Goal: Contribute content: Contribute content

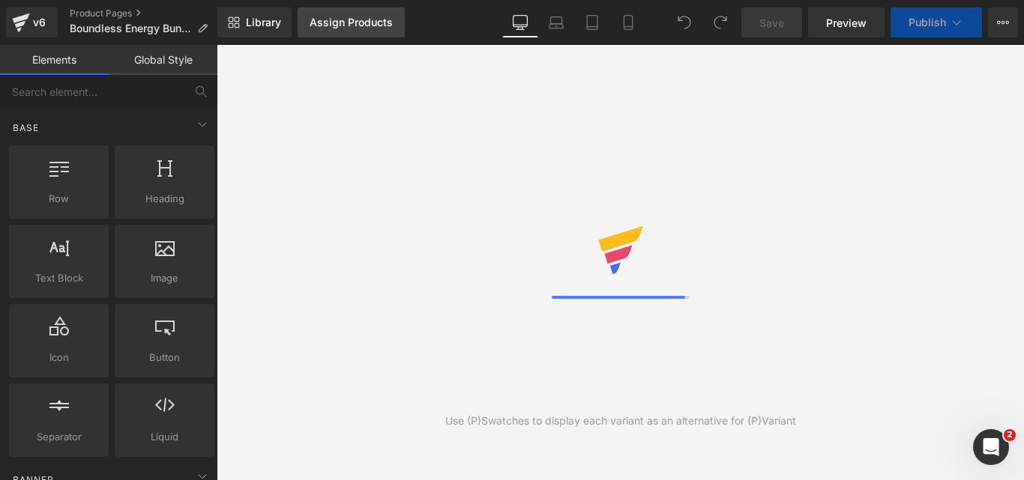
click at [367, 29] on link "Assign Products" at bounding box center [351, 22] width 107 height 30
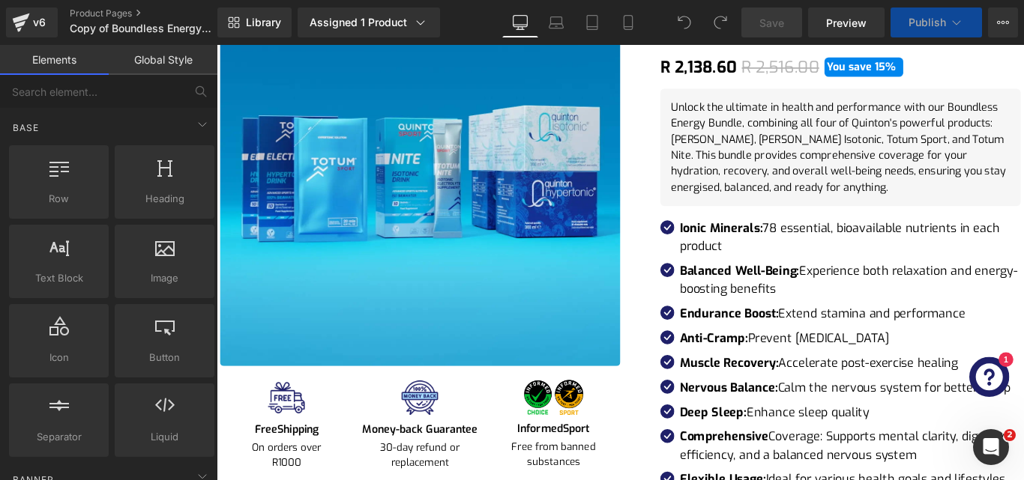
scroll to position [904, 0]
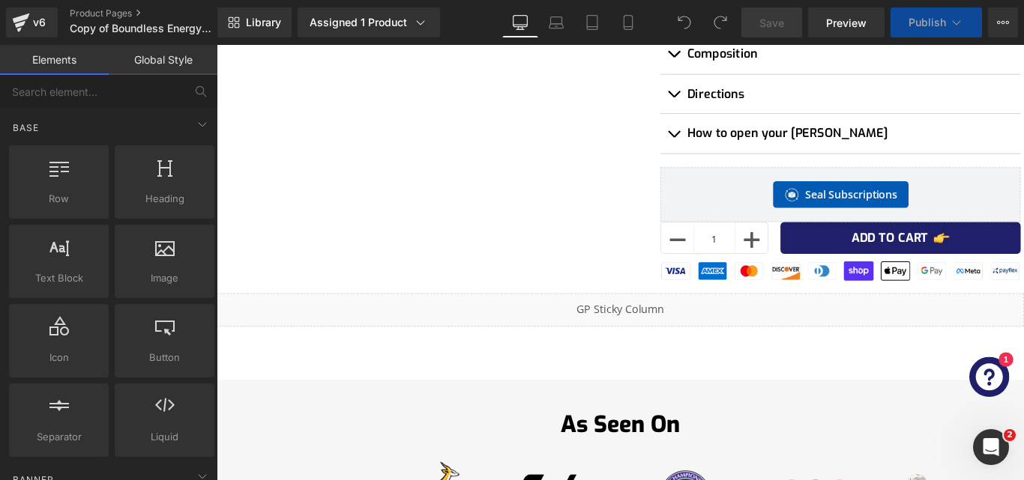
click at [1023, 200] on div "Seal Subscriptions" at bounding box center [917, 213] width 373 height 30
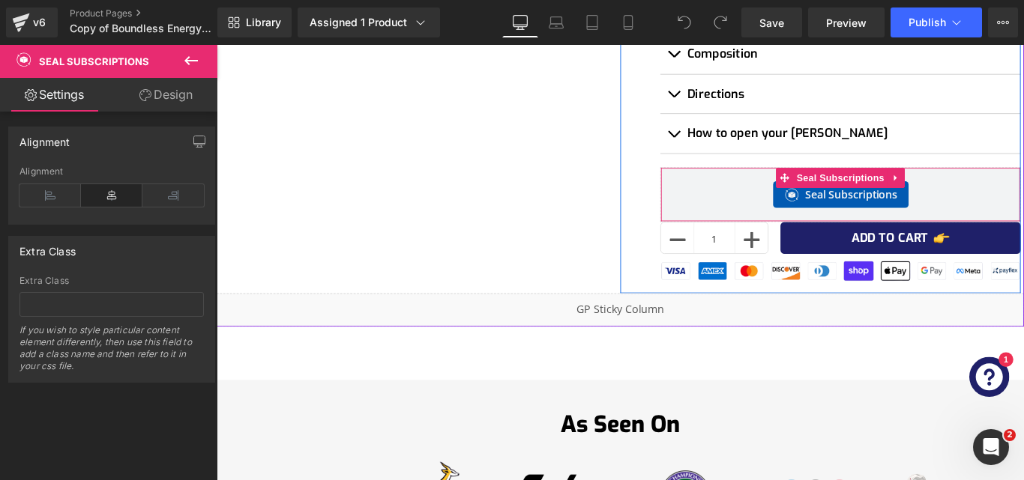
click at [1023, 200] on div "Seal Subscriptions" at bounding box center [917, 213] width 373 height 30
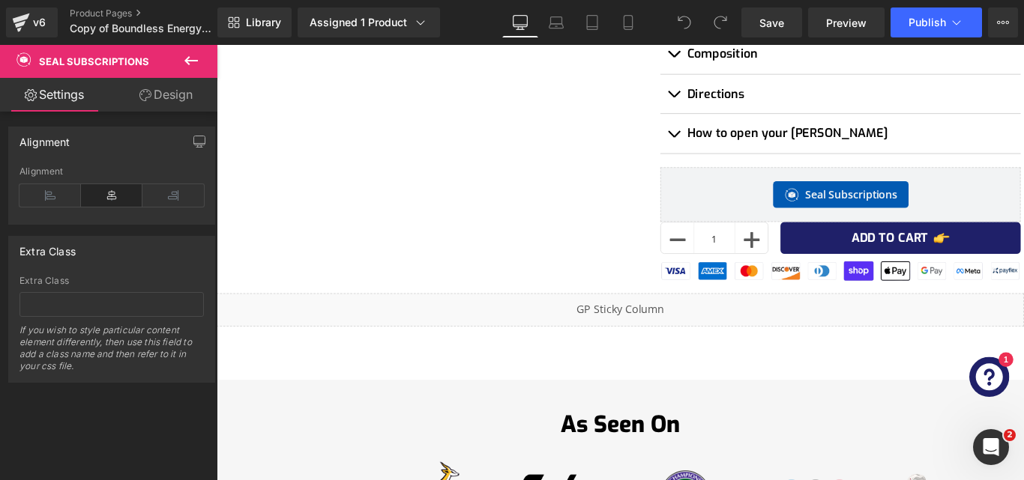
click at [1023, 199] on div "Seal Subscriptions" at bounding box center [917, 213] width 373 height 30
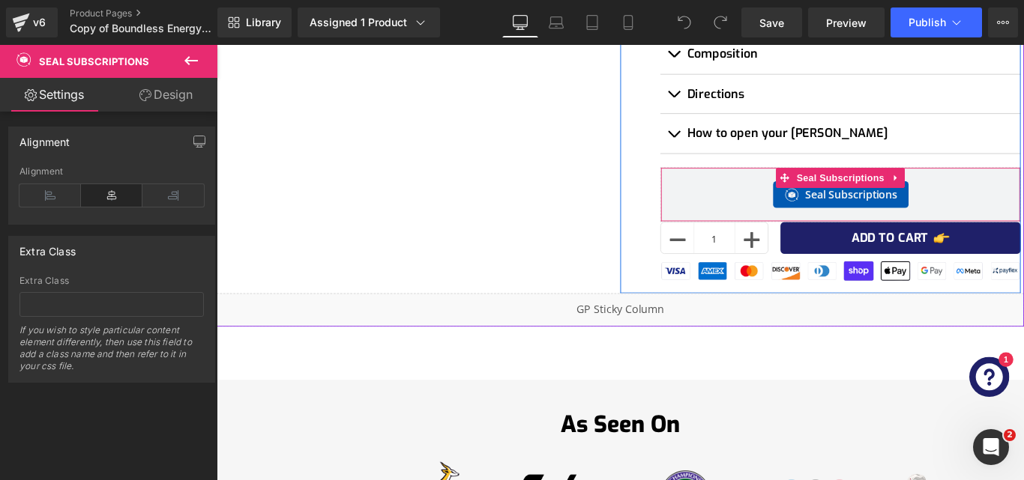
click at [802, 206] on div "Seal Subscriptions" at bounding box center [917, 213] width 373 height 30
click at [805, 199] on div "Seal Subscriptions" at bounding box center [917, 213] width 373 height 30
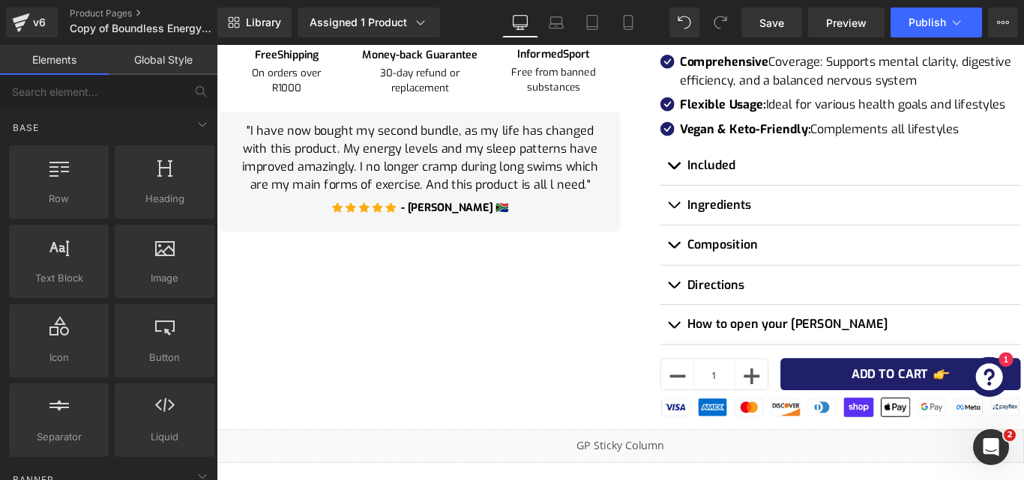
scroll to position [702, 0]
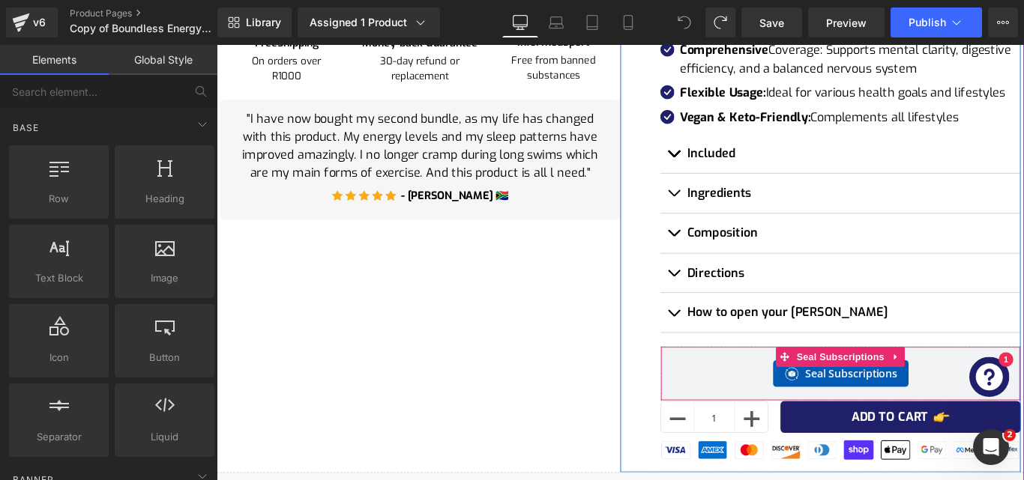
click at [807, 393] on div "Seal Subscriptions Seal Subscriptions" at bounding box center [917, 414] width 405 height 61
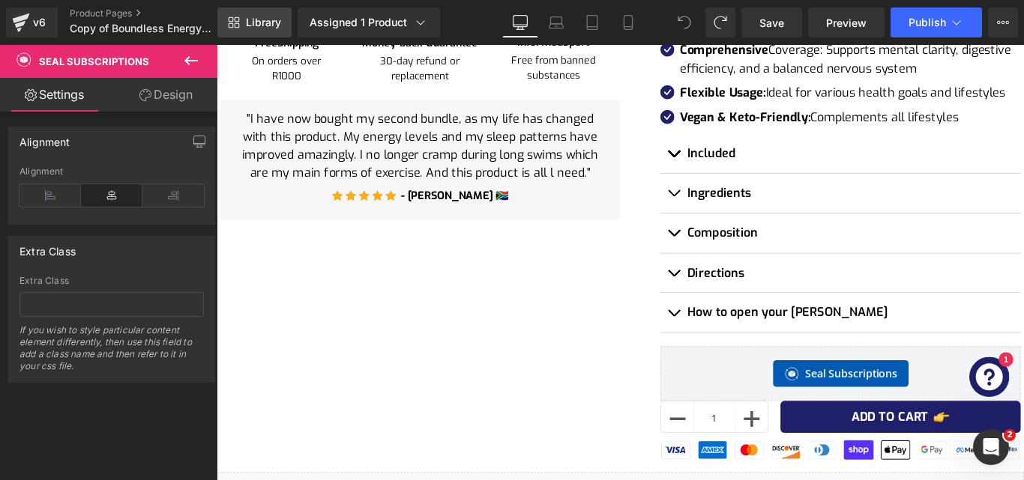
click at [235, 28] on link "Library" at bounding box center [254, 22] width 74 height 30
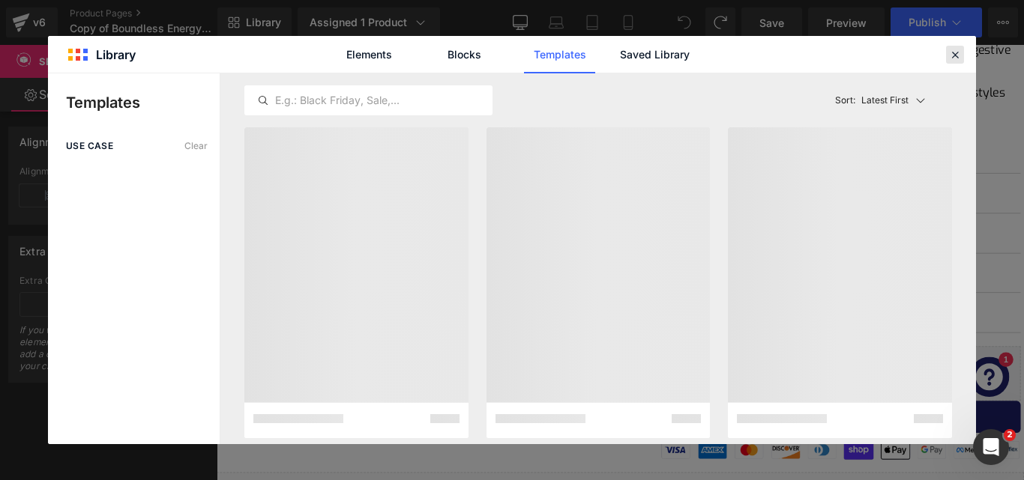
click at [953, 55] on icon at bounding box center [954, 54] width 13 height 13
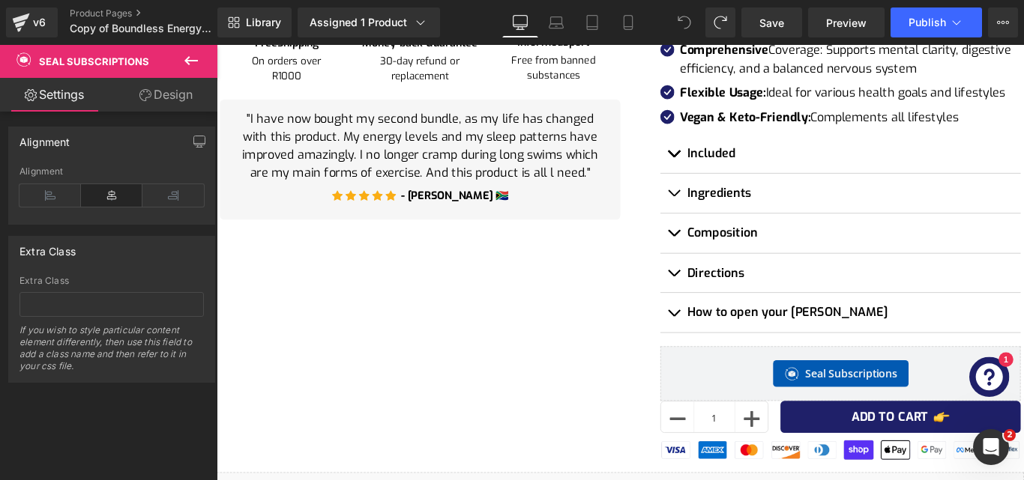
click at [189, 64] on icon at bounding box center [190, 60] width 13 height 9
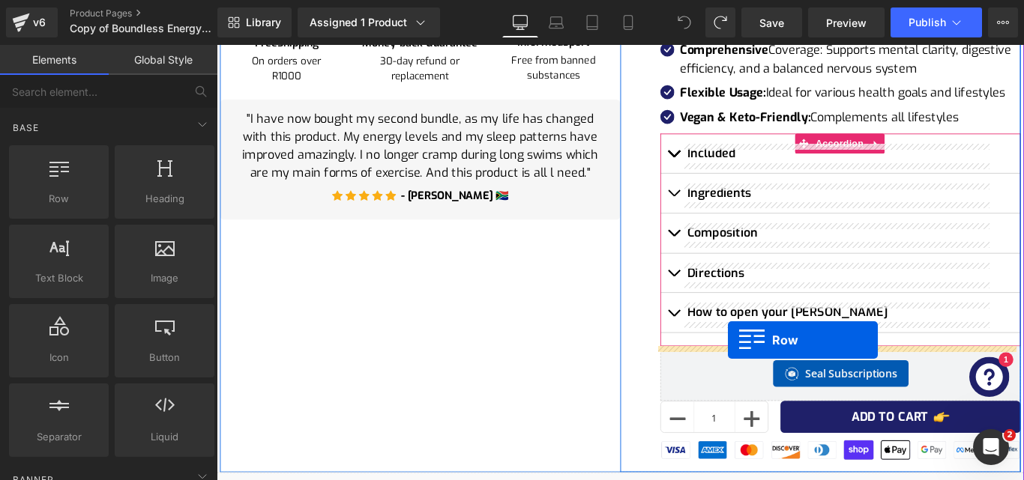
drag, startPoint x: 375, startPoint y: 346, endPoint x: 791, endPoint y: 377, distance: 417.2
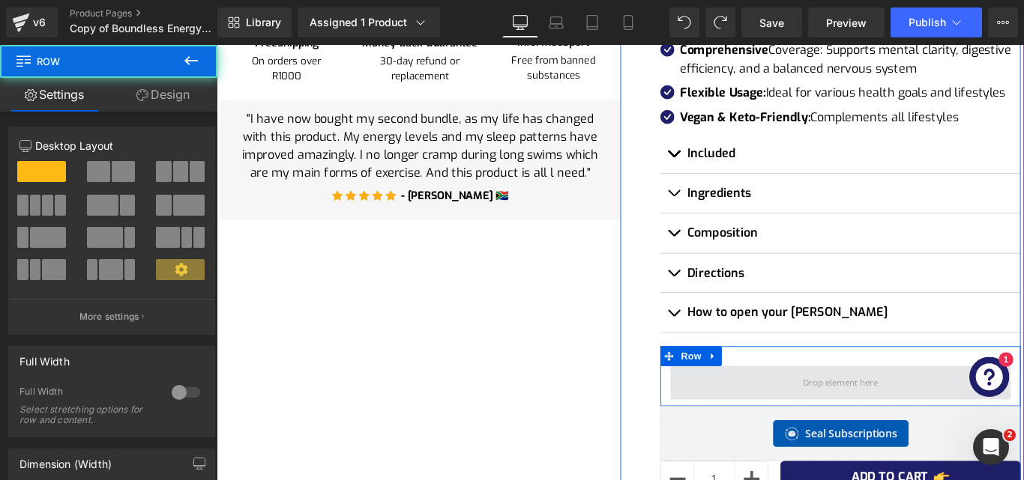
click at [852, 415] on span at bounding box center [917, 424] width 382 height 37
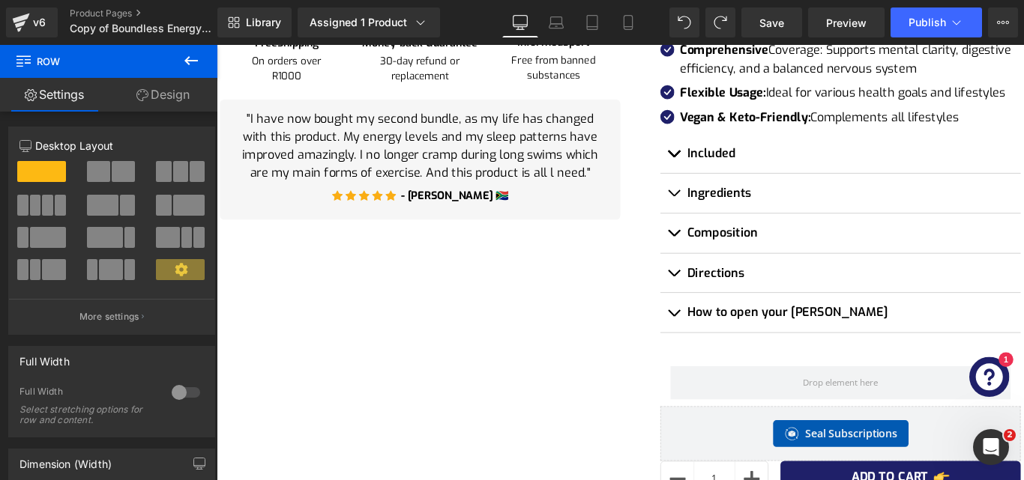
click at [187, 57] on icon at bounding box center [191, 61] width 18 height 18
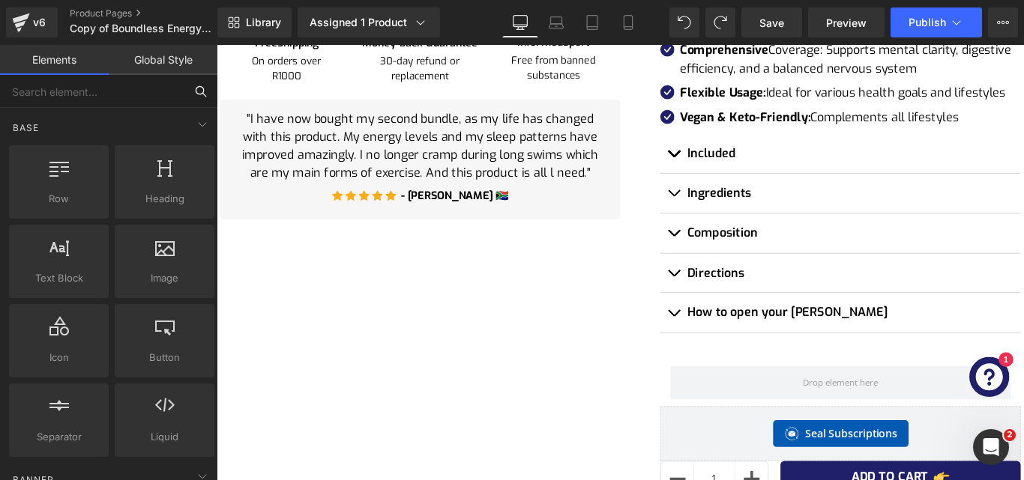
click at [128, 96] on input "text" at bounding box center [92, 91] width 184 height 33
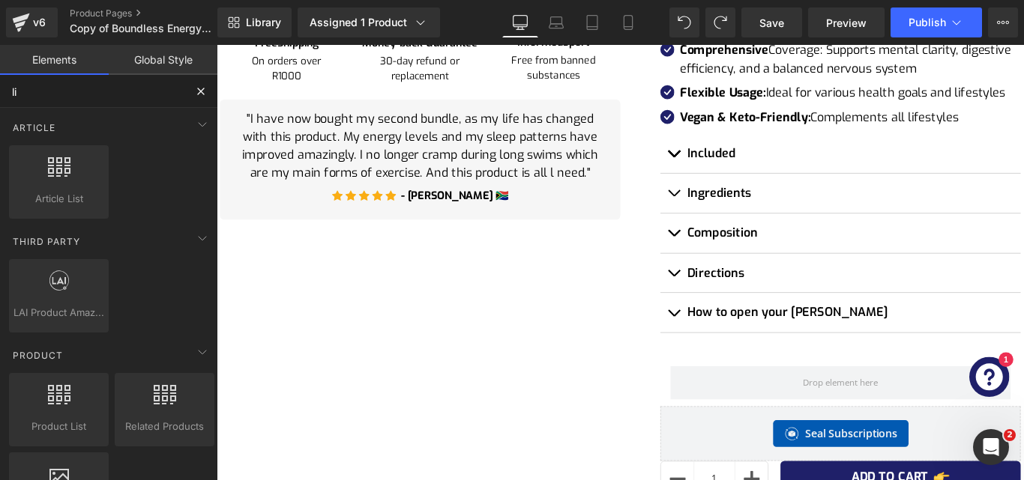
type input "liq"
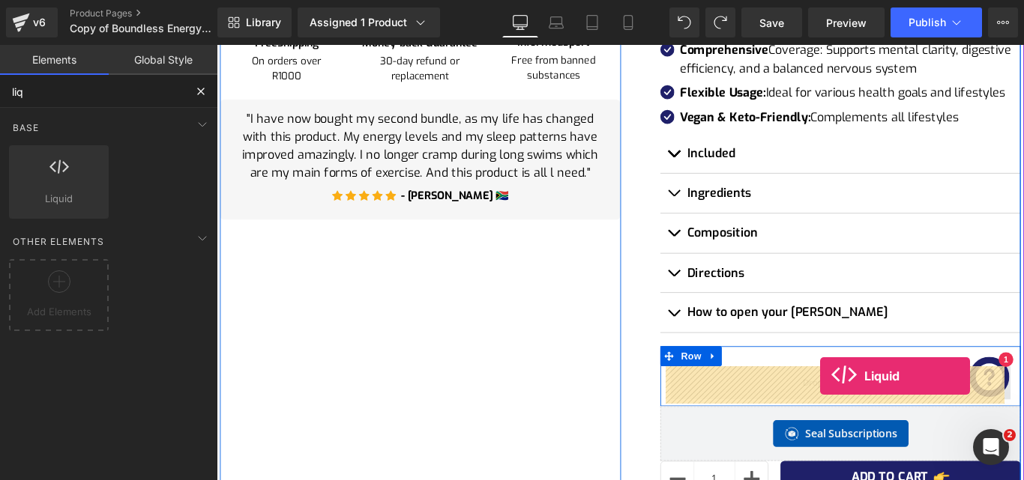
drag, startPoint x: 309, startPoint y: 265, endPoint x: 894, endPoint y: 417, distance: 604.8
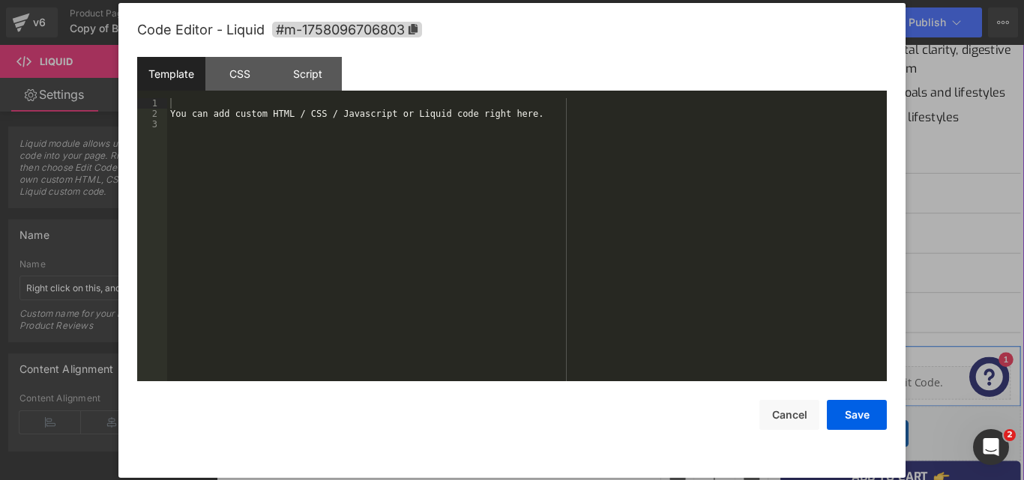
click at [930, 423] on div "Liquid" at bounding box center [917, 424] width 382 height 37
click at [418, 217] on div "You can add custom HTML / CSS / Javascript or Liquid code right here." at bounding box center [527, 250] width 720 height 304
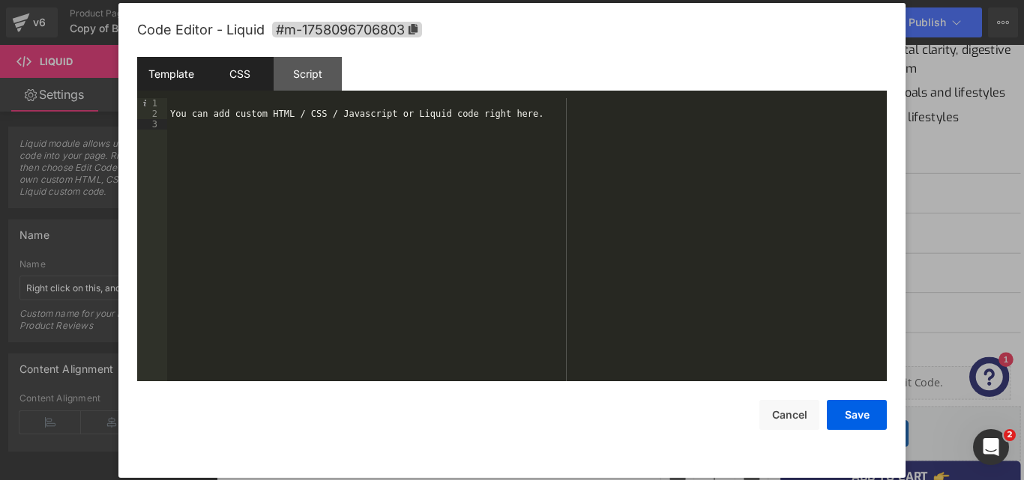
click at [245, 79] on div "CSS" at bounding box center [239, 74] width 68 height 34
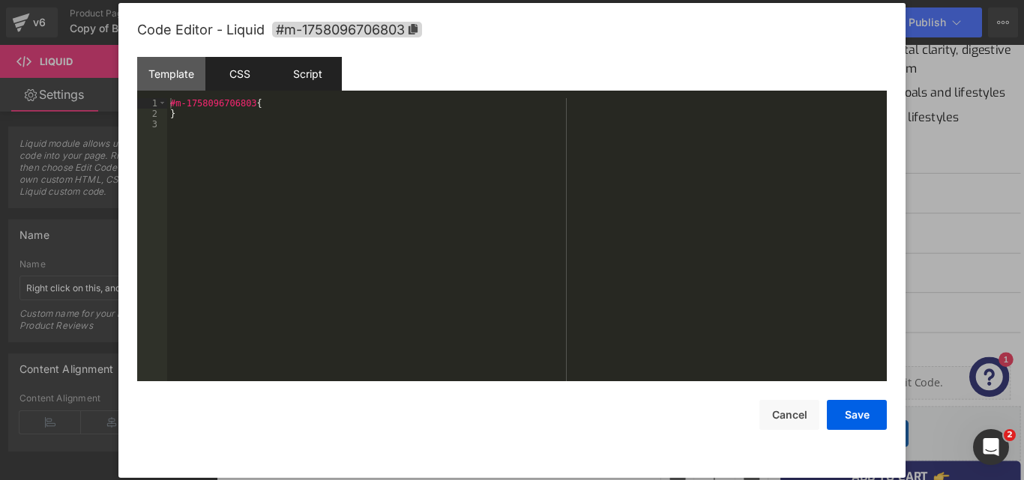
click at [317, 73] on div "Script" at bounding box center [308, 74] width 68 height 34
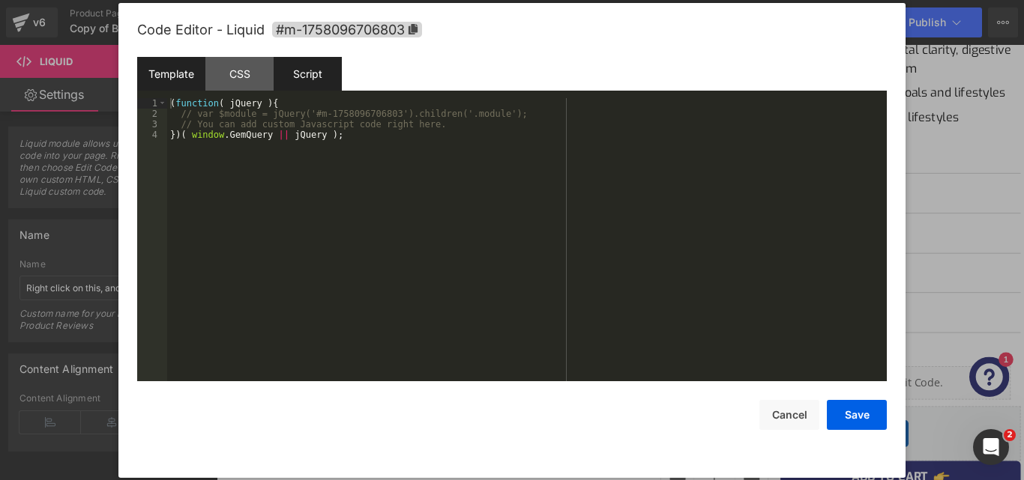
click at [175, 81] on div "Template" at bounding box center [171, 74] width 68 height 34
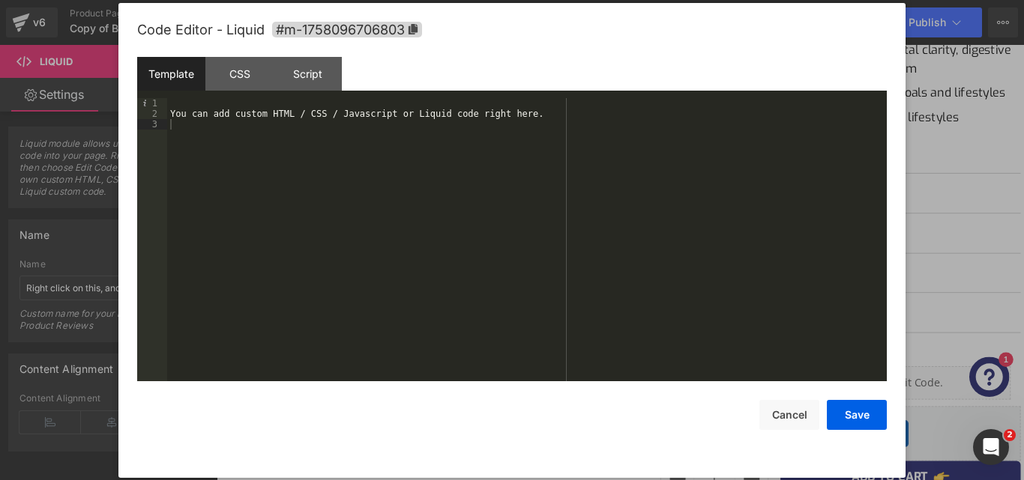
click at [567, 225] on div "You can add custom HTML / CSS / Javascript or Liquid code right here." at bounding box center [527, 250] width 720 height 304
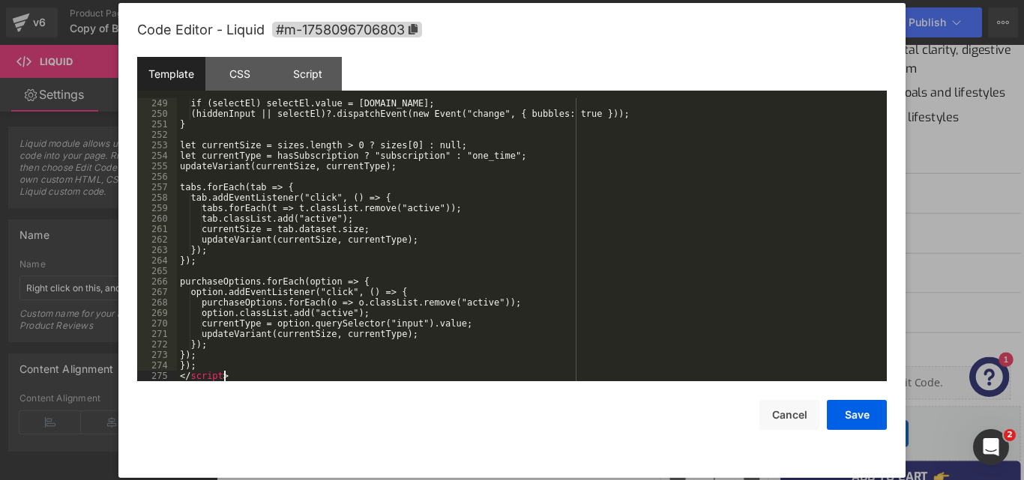
scroll to position [2602, 0]
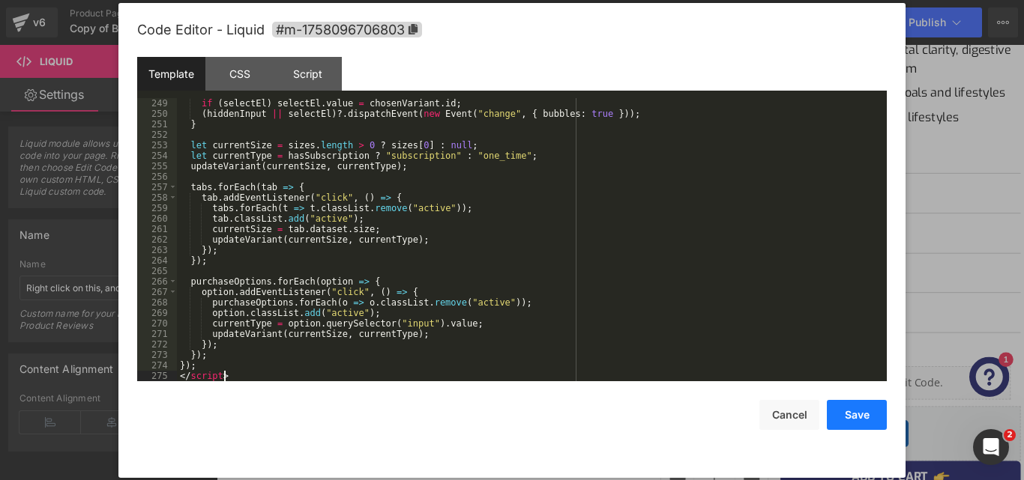
click at [862, 411] on button "Save" at bounding box center [857, 415] width 60 height 30
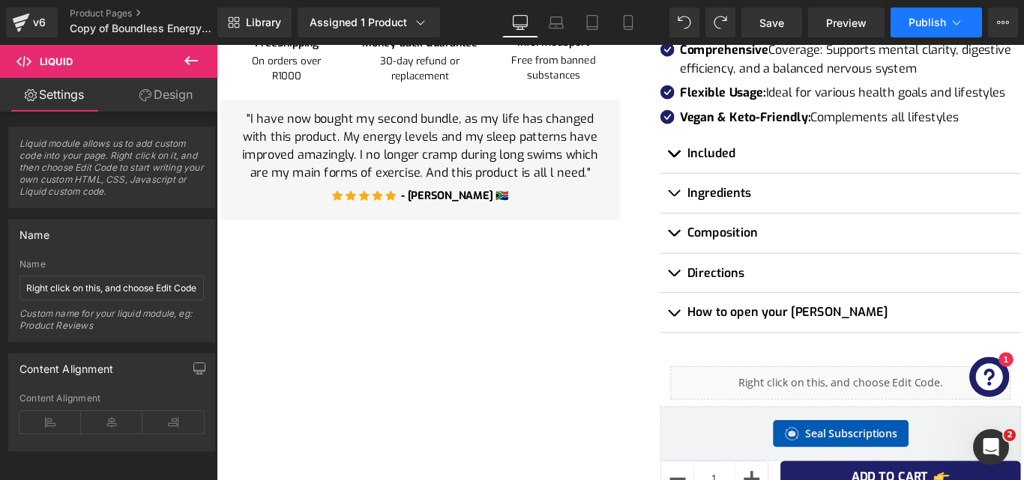
click at [956, 31] on button "Publish" at bounding box center [935, 22] width 91 height 30
click at [784, 34] on link "Save" at bounding box center [771, 22] width 61 height 30
click at [927, 30] on button "Publish" at bounding box center [935, 22] width 91 height 30
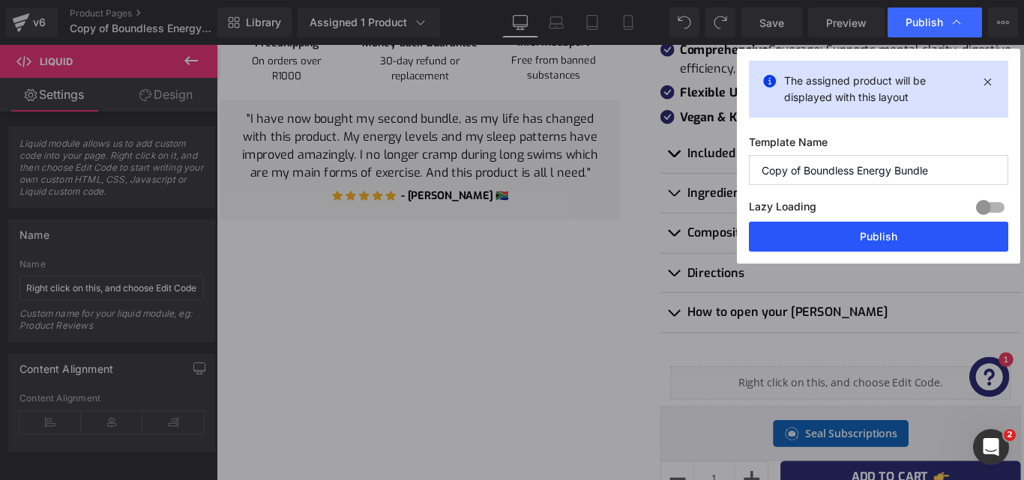
click at [931, 237] on button "Publish" at bounding box center [878, 237] width 259 height 30
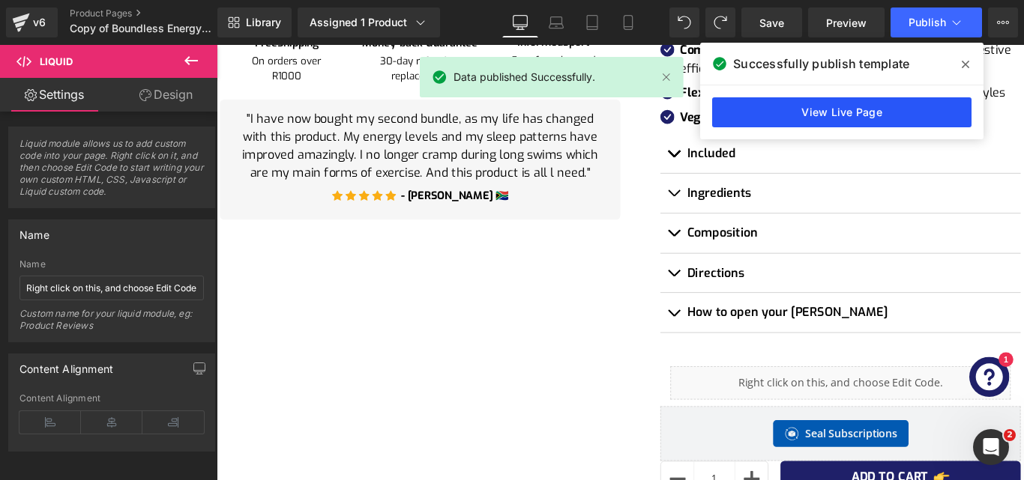
click at [780, 105] on link "View Live Page" at bounding box center [841, 112] width 259 height 30
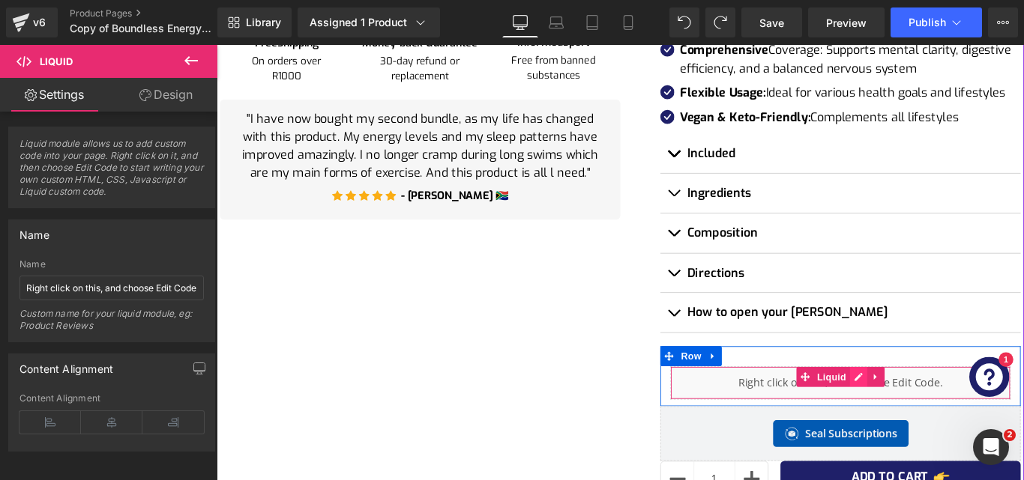
click at [927, 425] on div "Liquid" at bounding box center [917, 424] width 382 height 37
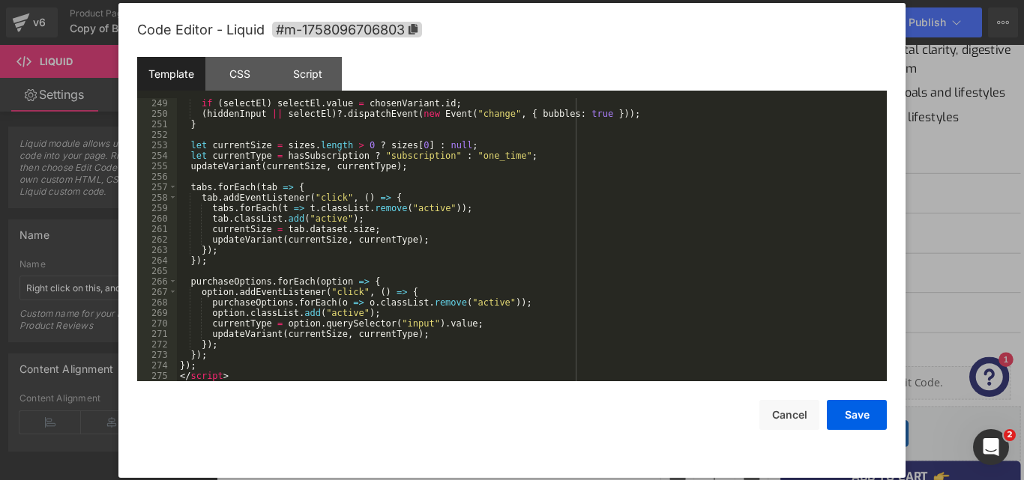
click at [534, 334] on div "if ( selectEl ) selectEl . value = chosenVariant . id ; ( hiddenInput || select…" at bounding box center [529, 250] width 704 height 304
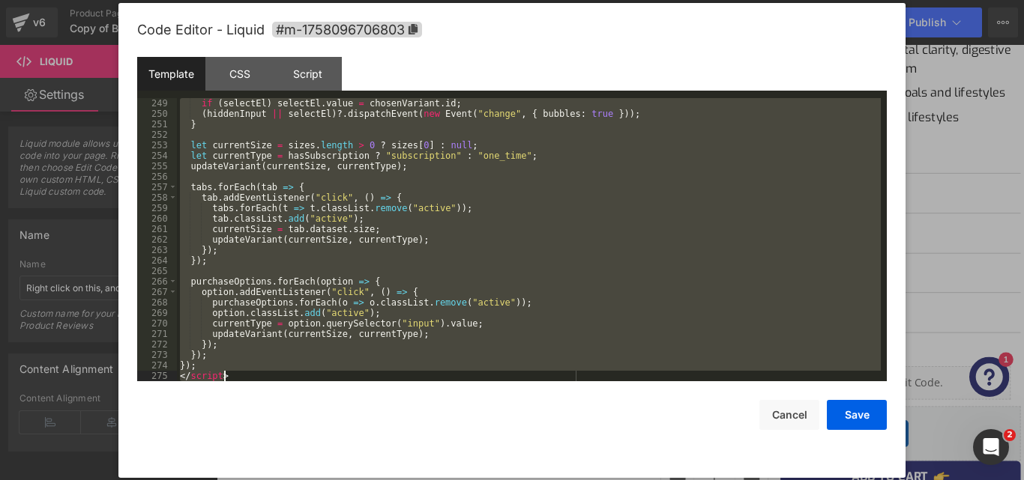
scroll to position [3148, 0]
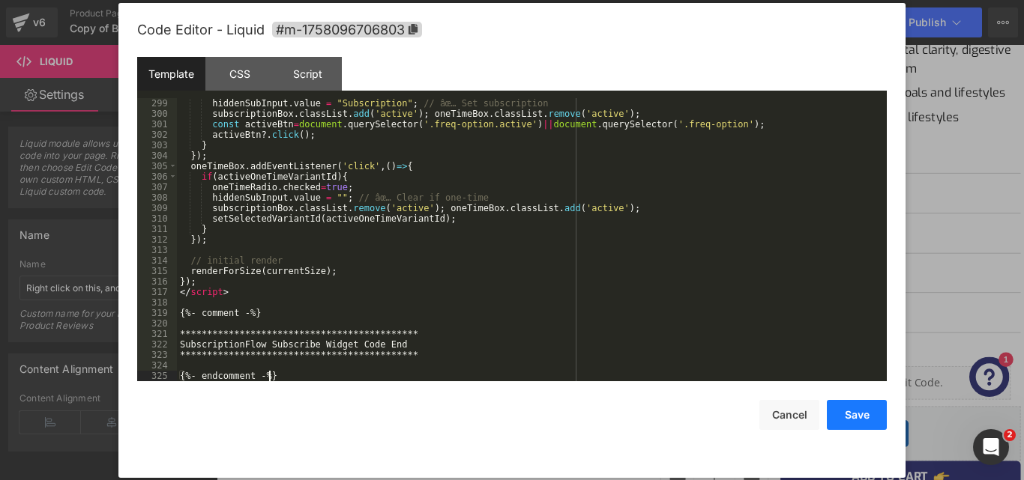
click at [850, 420] on button "Save" at bounding box center [857, 415] width 60 height 30
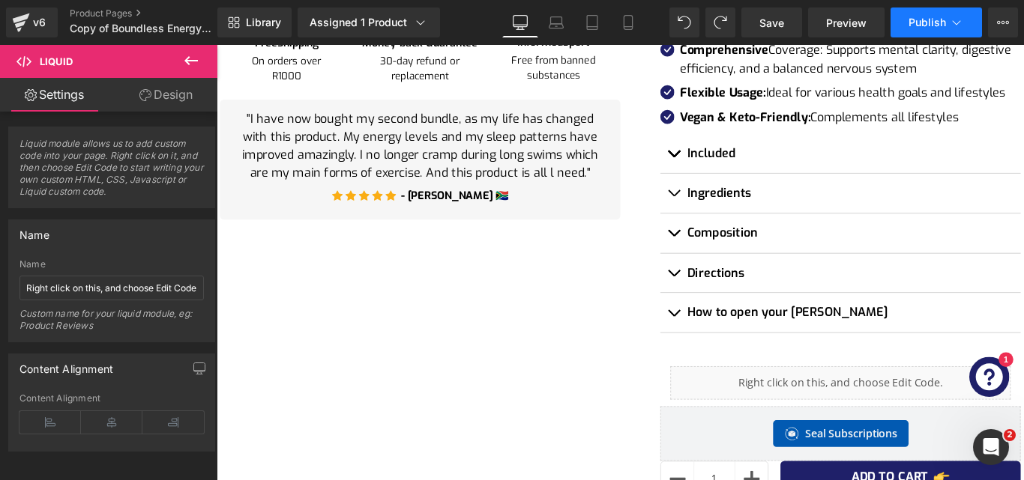
click at [924, 27] on span "Publish" at bounding box center [926, 22] width 37 height 12
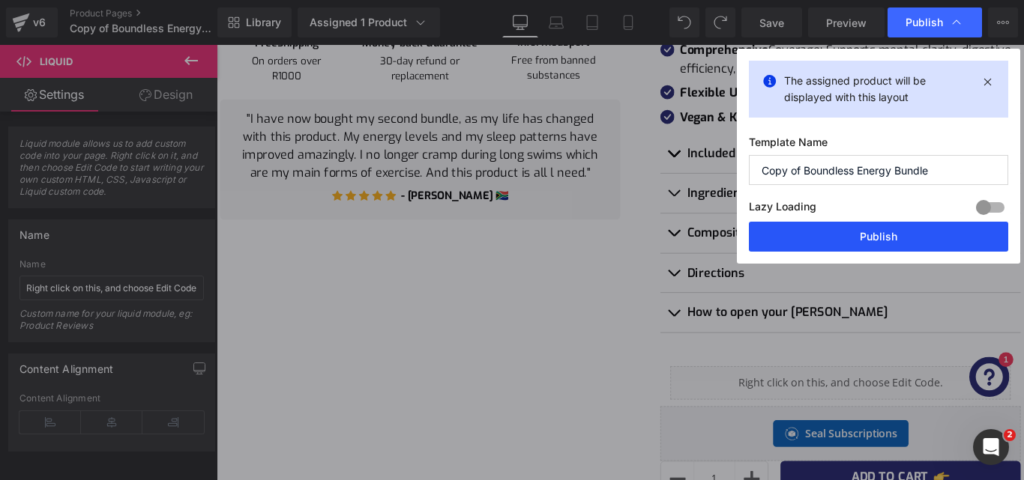
click at [860, 228] on button "Publish" at bounding box center [878, 237] width 259 height 30
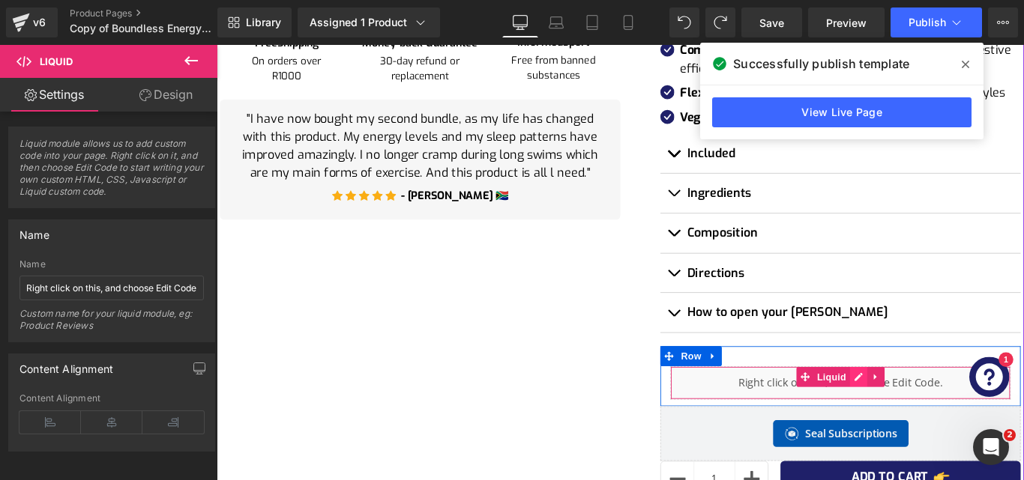
click at [936, 417] on div "Liquid" at bounding box center [917, 424] width 382 height 37
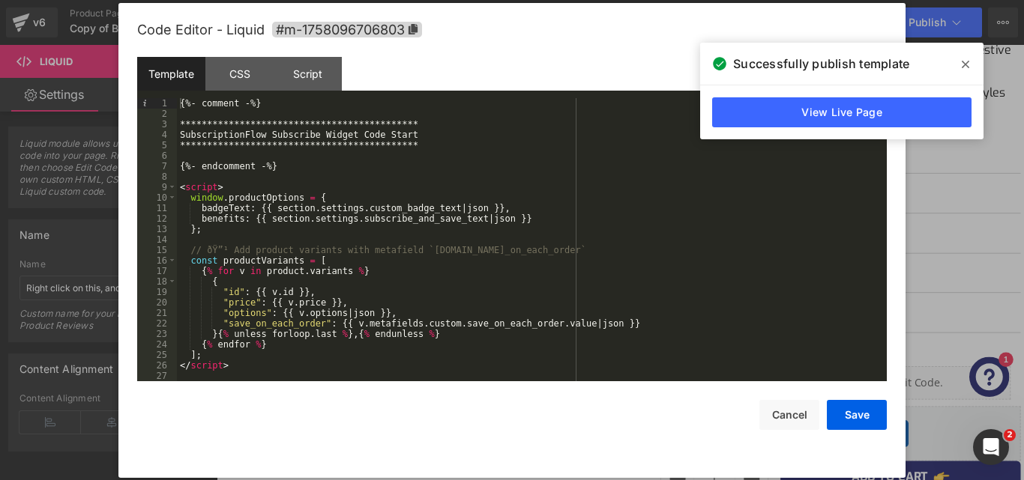
click at [496, 272] on div "**********" at bounding box center [529, 250] width 704 height 304
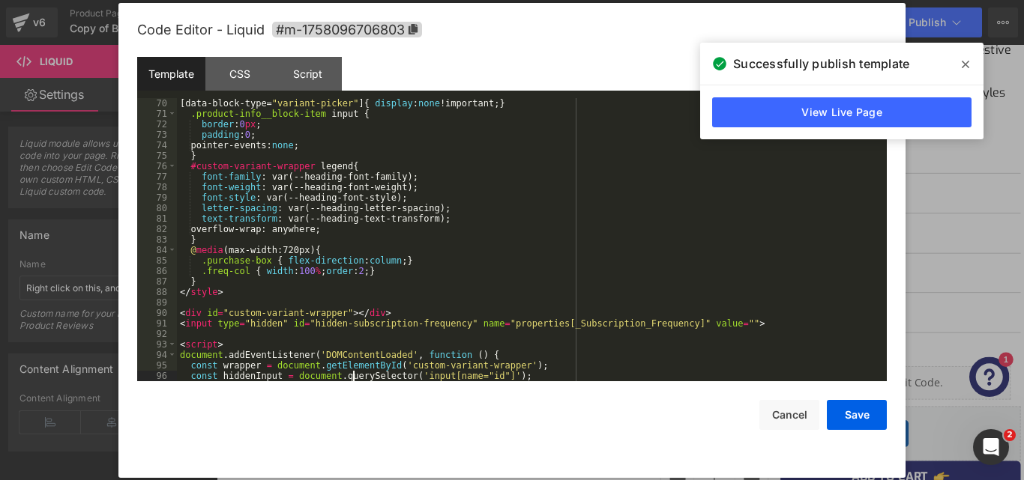
scroll to position [756, 0]
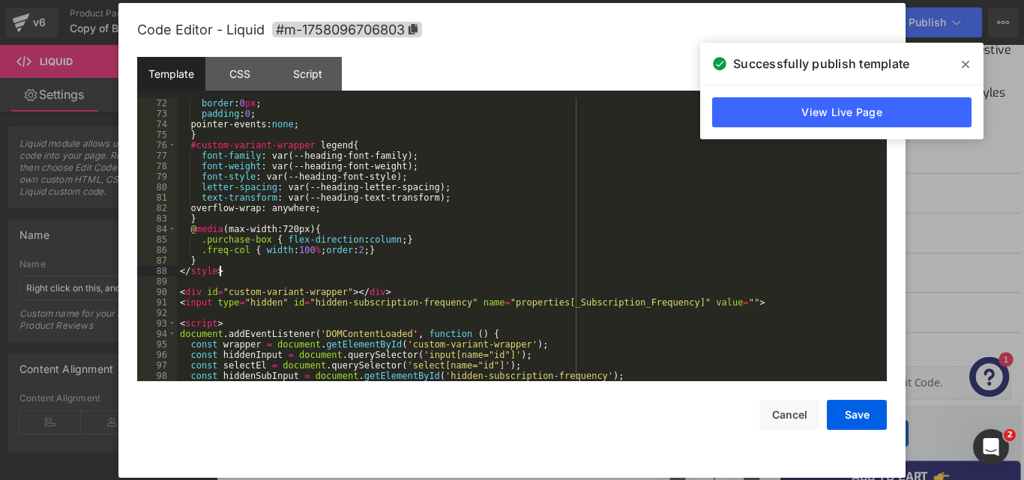
click at [496, 272] on div "border : 0 px ; padding : 0 ; pointer-events: none ; } #custom-variant-wrapper …" at bounding box center [529, 250] width 704 height 304
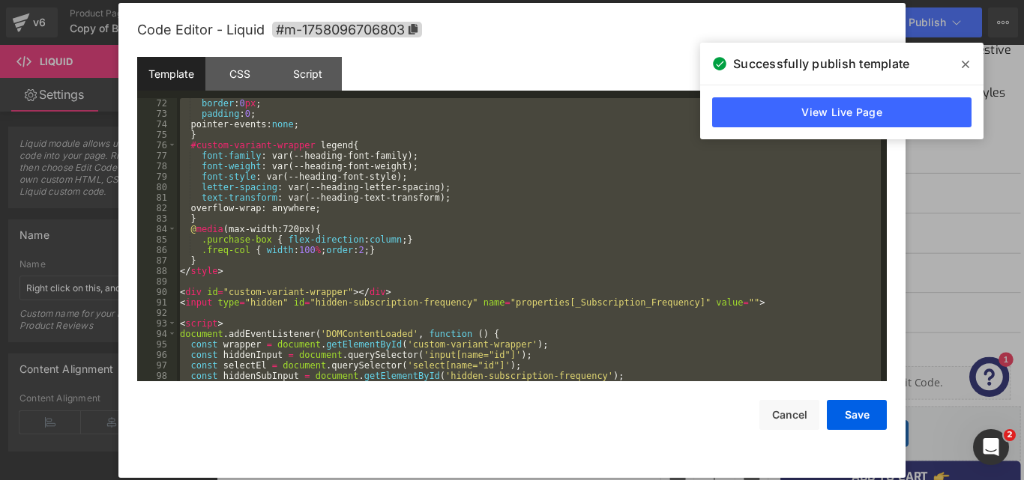
click at [668, 352] on div "border : 0 px ; padding : 0 ; pointer-events: none ; } #custom-variant-wrapper …" at bounding box center [529, 239] width 704 height 283
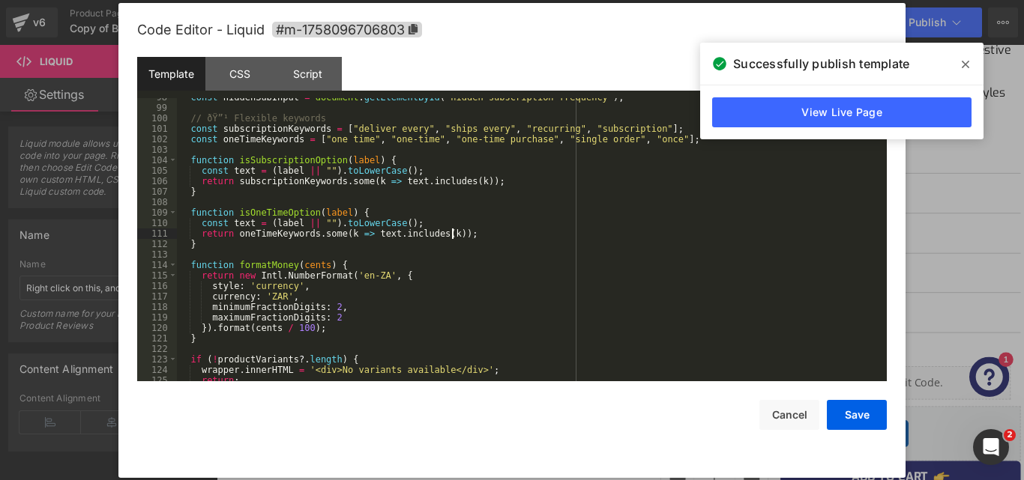
scroll to position [1052, 0]
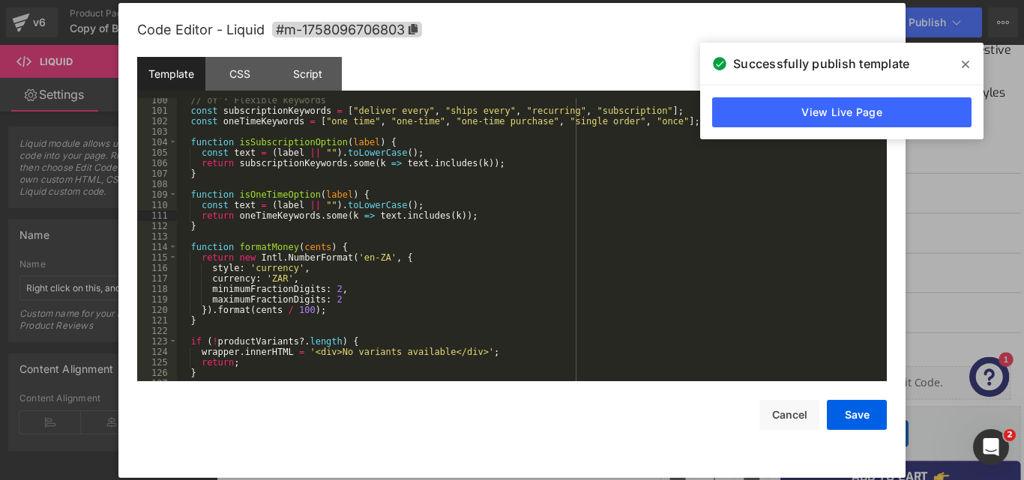
scroll to position [702, 0]
click at [461, 235] on div "// ðŸ”¹ Flexible keywords const subscriptionKeywords = [ "deliver every" , "shi…" at bounding box center [529, 247] width 704 height 304
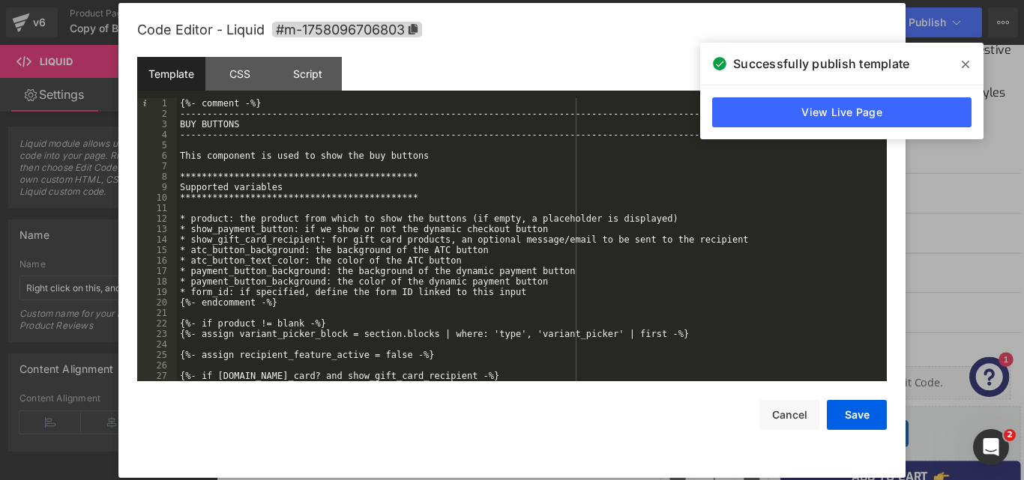
scroll to position [0, 0]
click at [460, 271] on div "**********" at bounding box center [529, 250] width 704 height 304
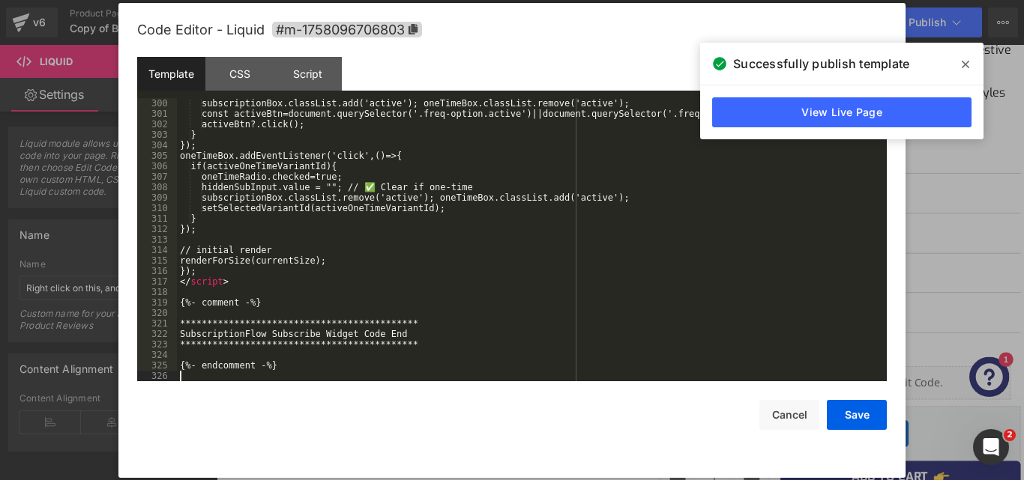
scroll to position [3159, 0]
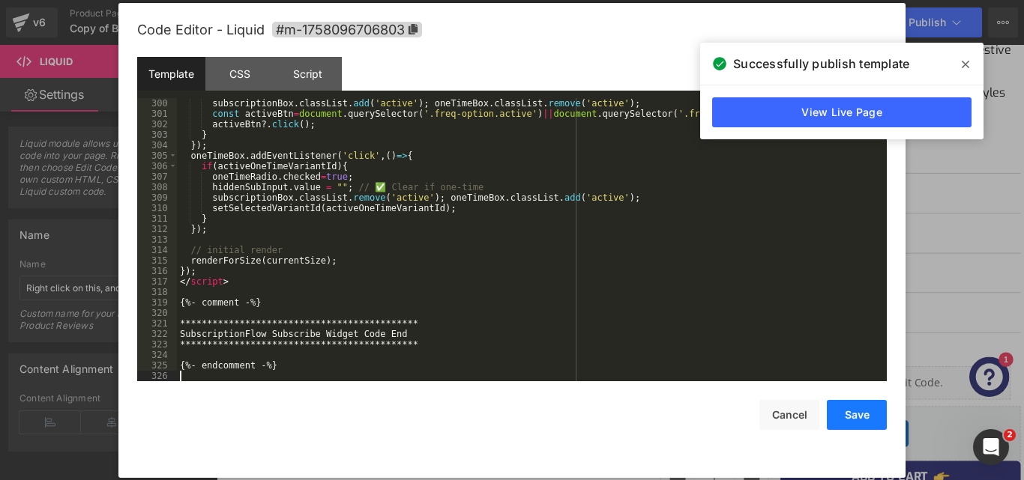
click at [839, 412] on button "Save" at bounding box center [857, 415] width 60 height 30
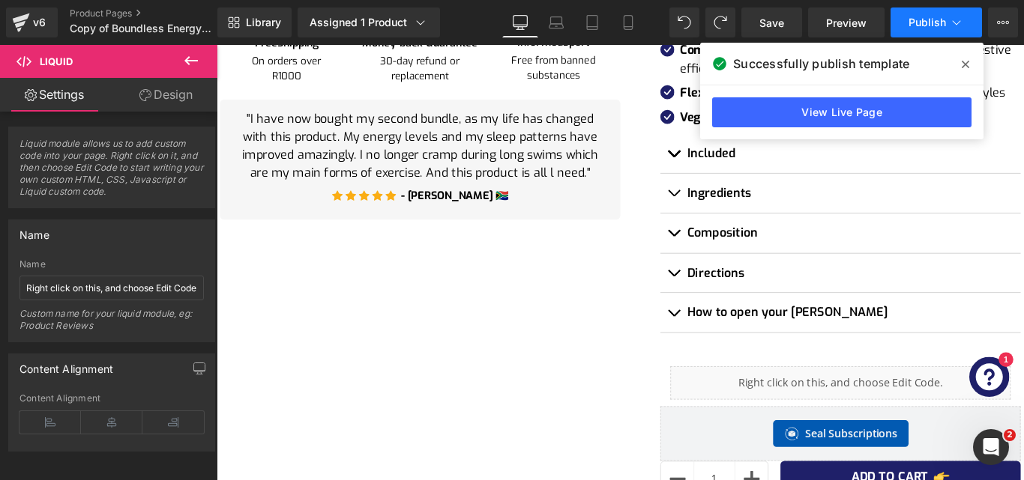
click at [912, 27] on span "Publish" at bounding box center [926, 22] width 37 height 12
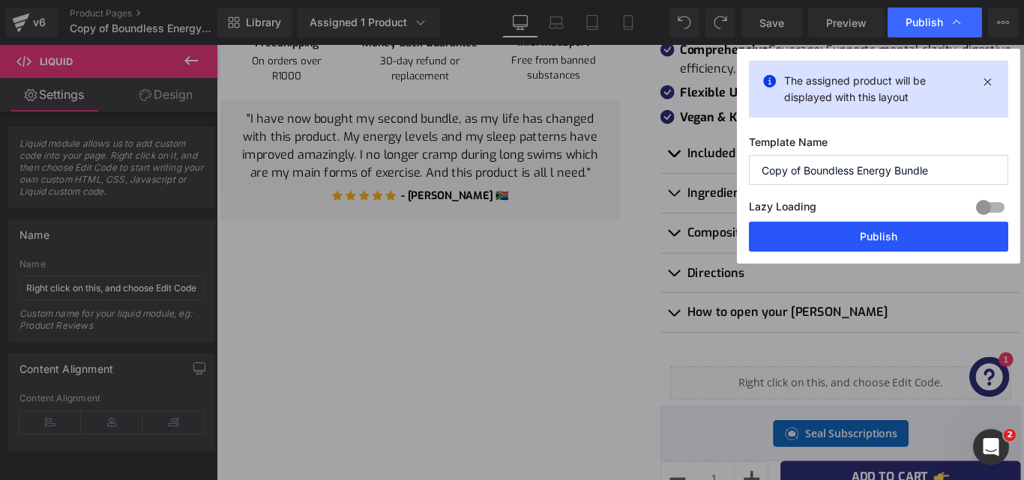
click at [833, 237] on button "Publish" at bounding box center [878, 237] width 259 height 30
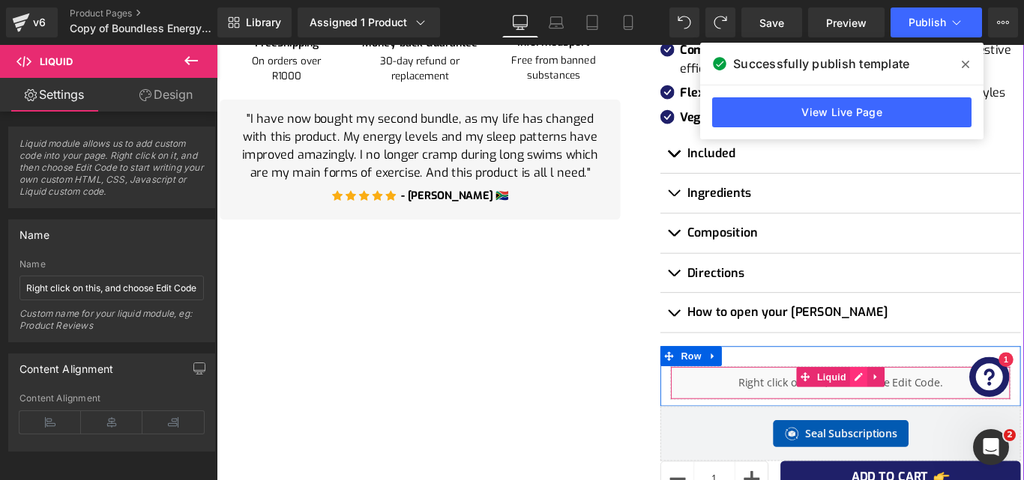
click at [928, 421] on div "Liquid" at bounding box center [917, 424] width 382 height 37
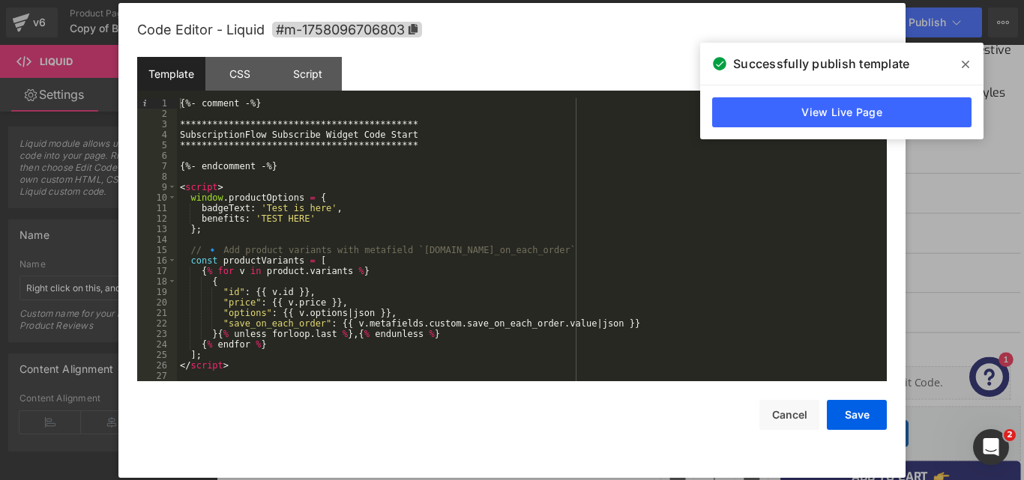
click at [961, 68] on span at bounding box center [965, 64] width 24 height 24
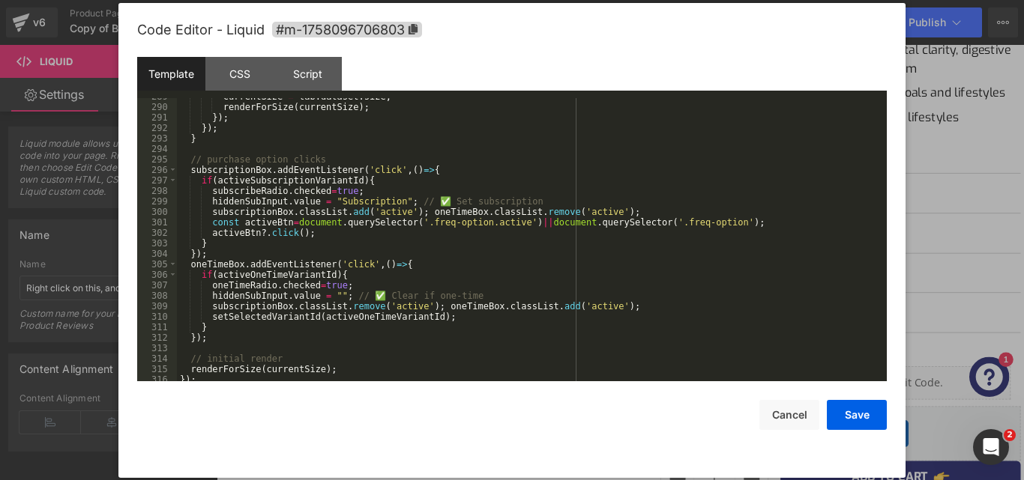
scroll to position [3040, 0]
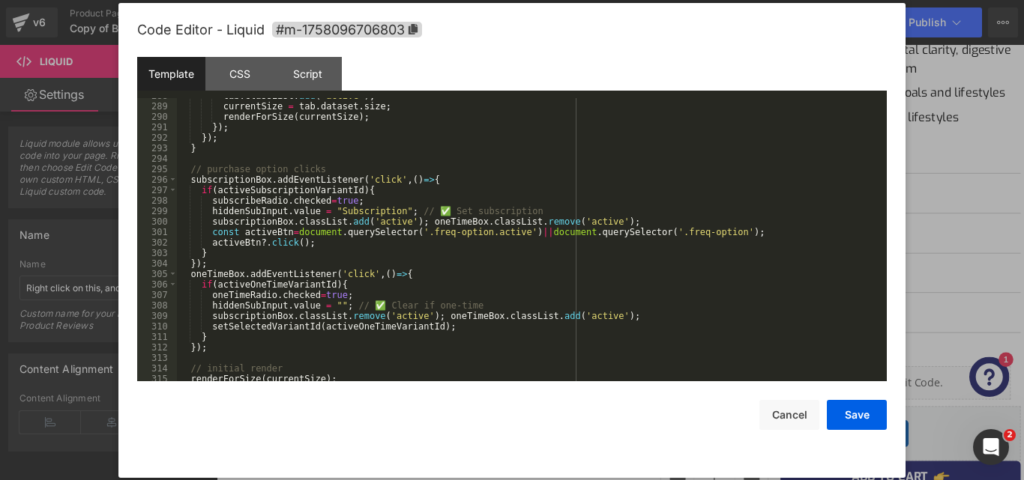
drag, startPoint x: 893, startPoint y: 368, endPoint x: 896, endPoint y: 356, distance: 12.2
click at [896, 356] on div "Code Editor - Liquid #m-1758096706803 Template CSS Script Data 288 289 290 291 …" at bounding box center [511, 240] width 787 height 475
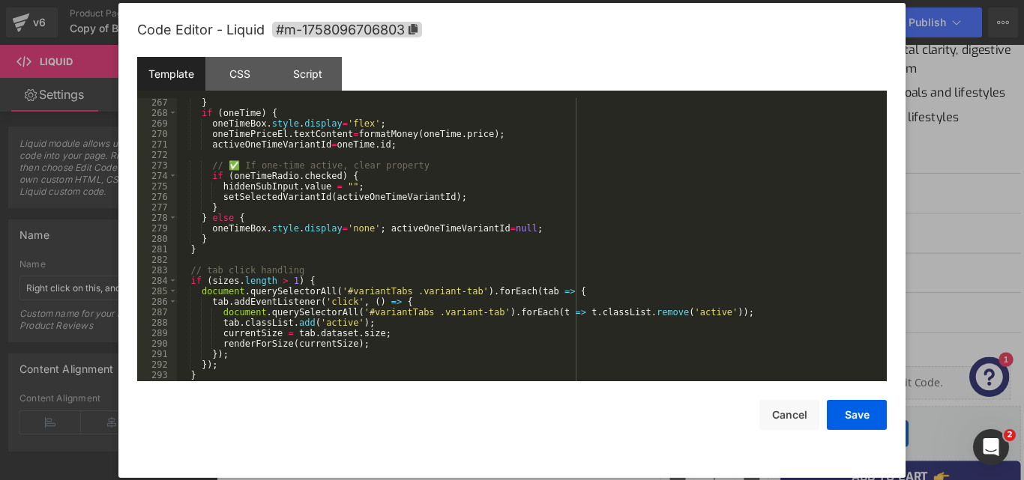
scroll to position [2749, 0]
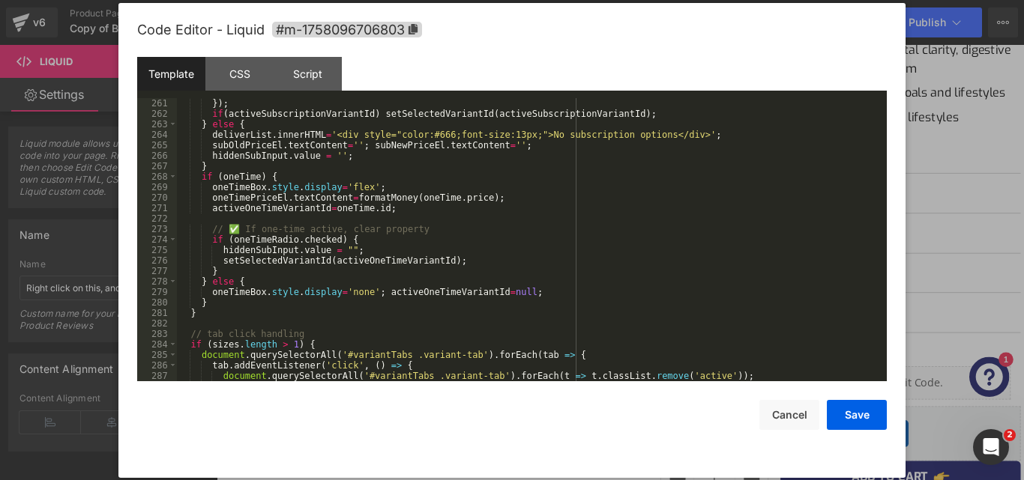
click at [816, 319] on div "}) ; if ( activeSubscriptionVariantId ) setSelectedVariantId ( activeSubscripti…" at bounding box center [529, 250] width 704 height 304
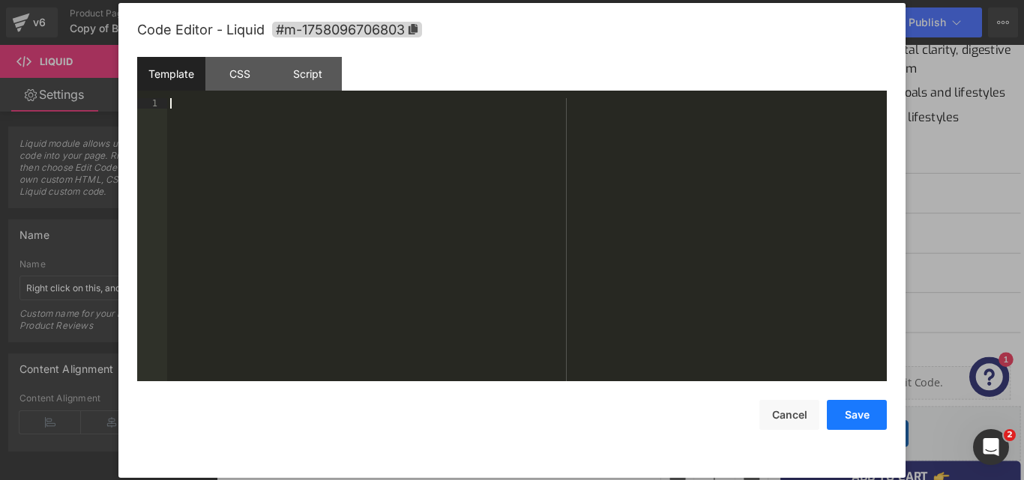
click at [848, 410] on button "Save" at bounding box center [857, 415] width 60 height 30
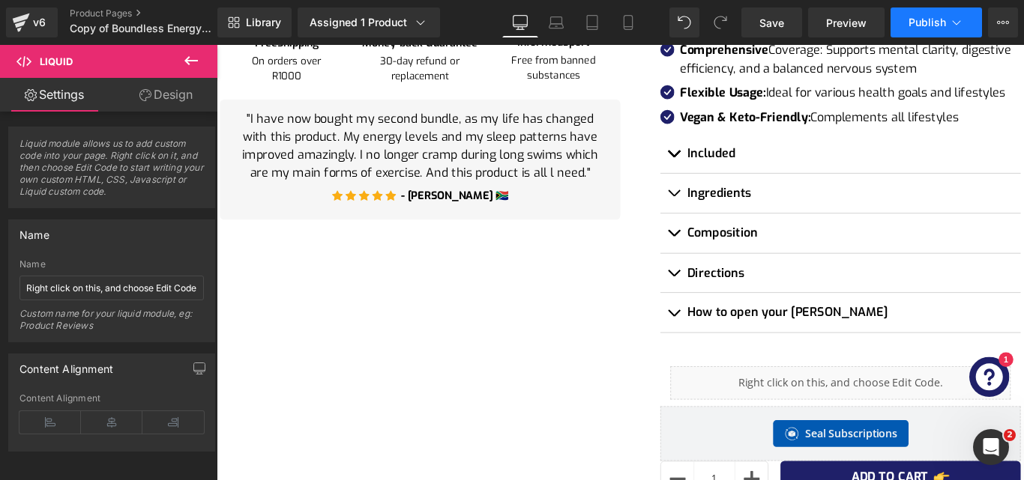
click at [924, 11] on button "Publish" at bounding box center [935, 22] width 91 height 30
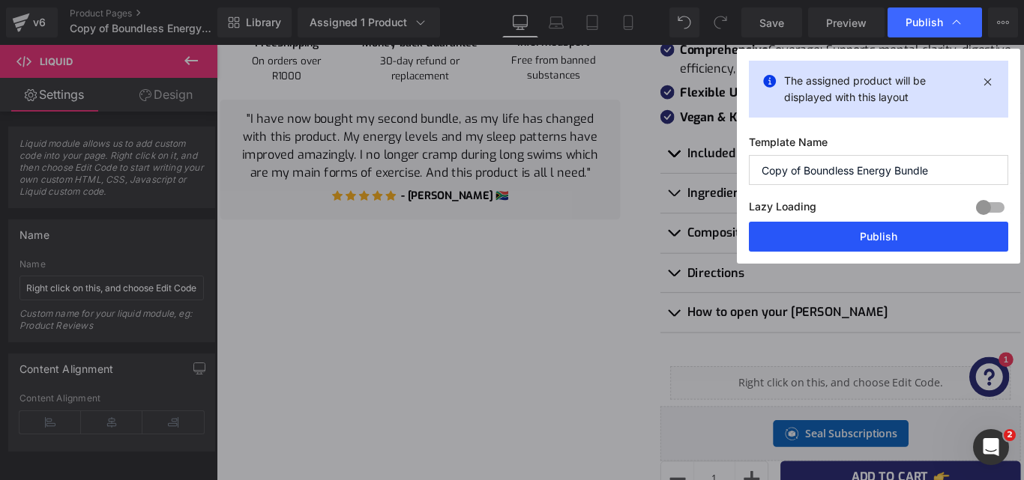
click at [872, 237] on button "Publish" at bounding box center [878, 237] width 259 height 30
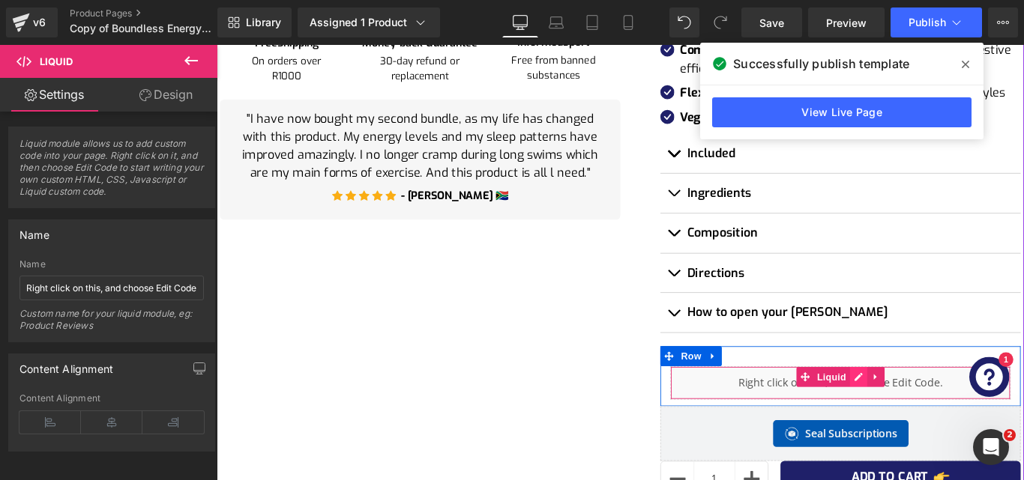
click at [927, 421] on div "Liquid" at bounding box center [917, 424] width 382 height 37
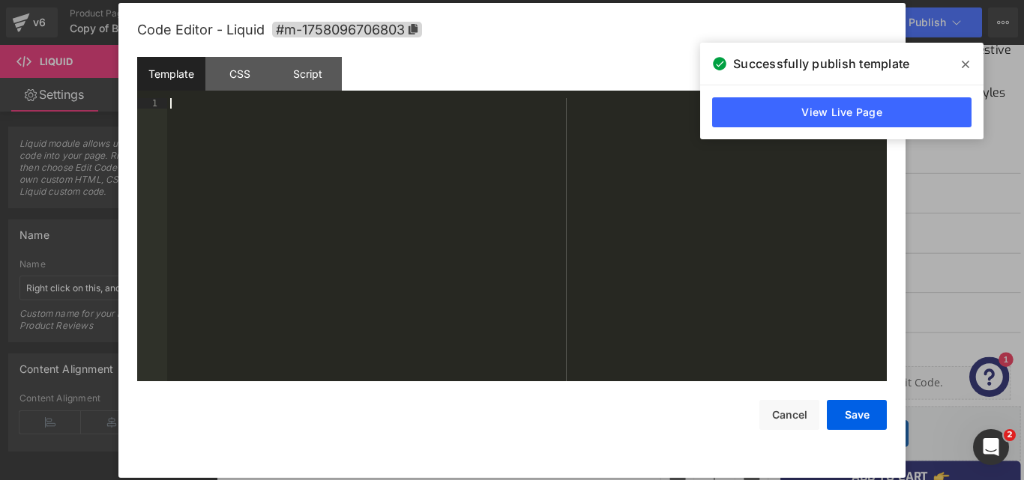
click at [354, 176] on div at bounding box center [527, 250] width 720 height 304
click at [860, 412] on button "Save" at bounding box center [857, 415] width 60 height 30
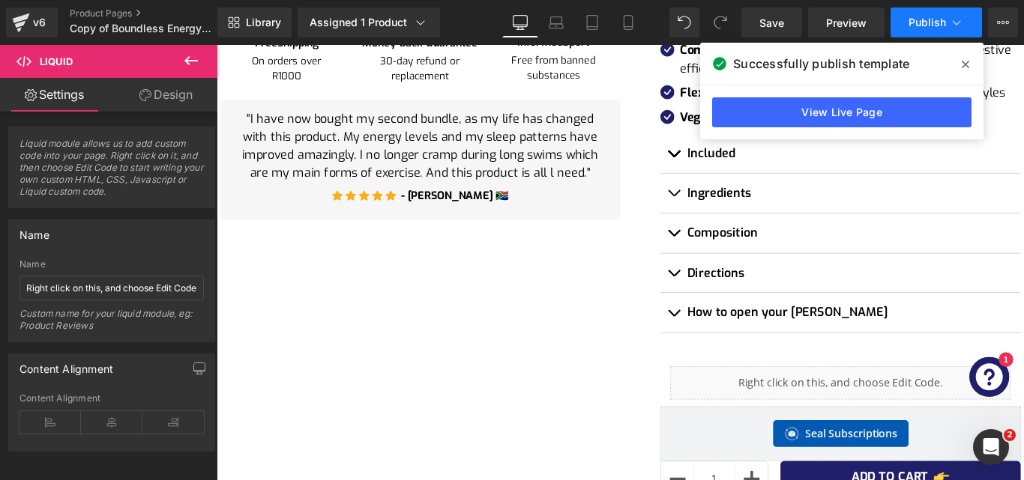
click at [931, 30] on button "Publish" at bounding box center [935, 22] width 91 height 30
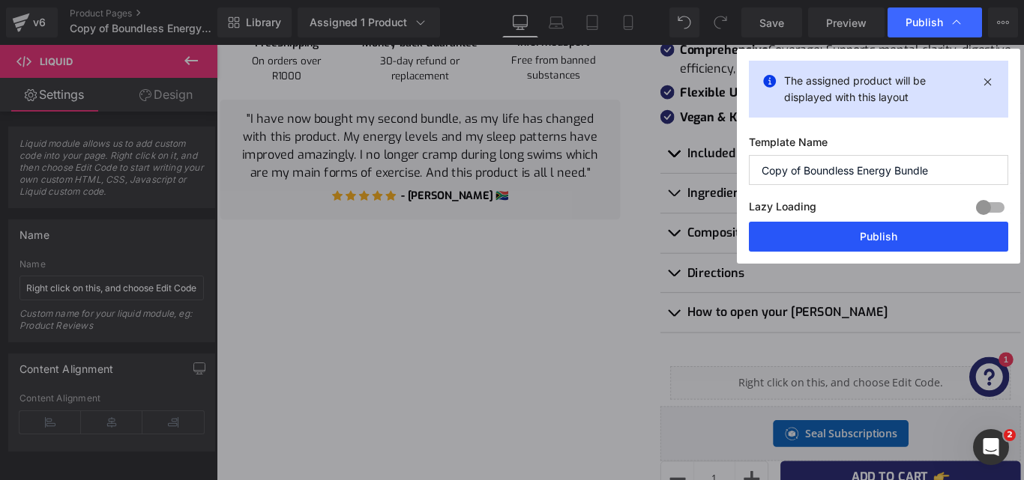
drag, startPoint x: 914, startPoint y: 235, endPoint x: 772, endPoint y: 227, distance: 141.9
click at [914, 235] on button "Publish" at bounding box center [878, 237] width 259 height 30
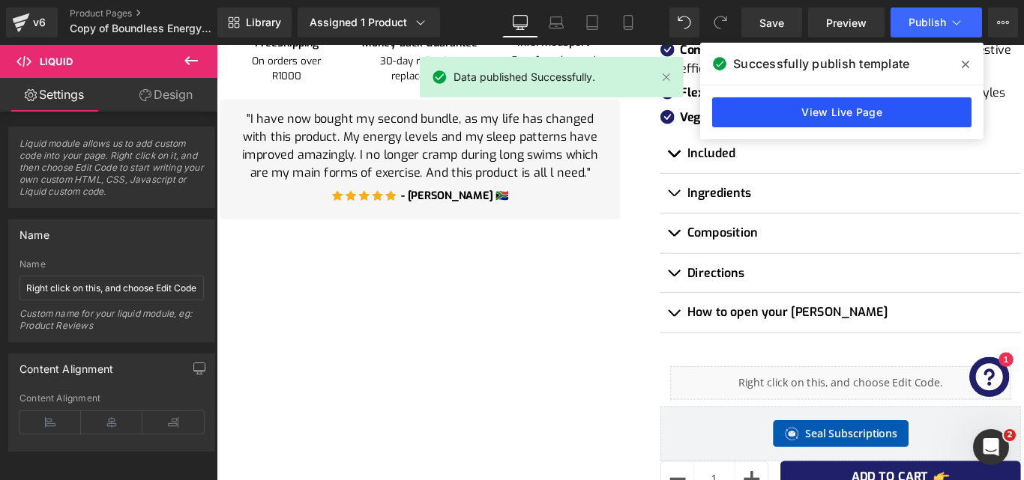
click at [883, 109] on link "View Live Page" at bounding box center [841, 112] width 259 height 30
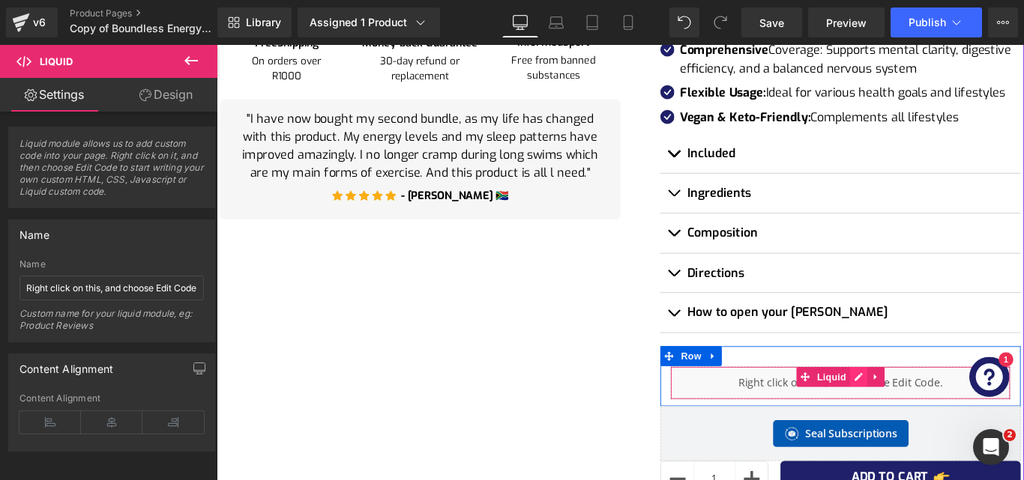
click at [929, 420] on div "Liquid" at bounding box center [917, 424] width 382 height 37
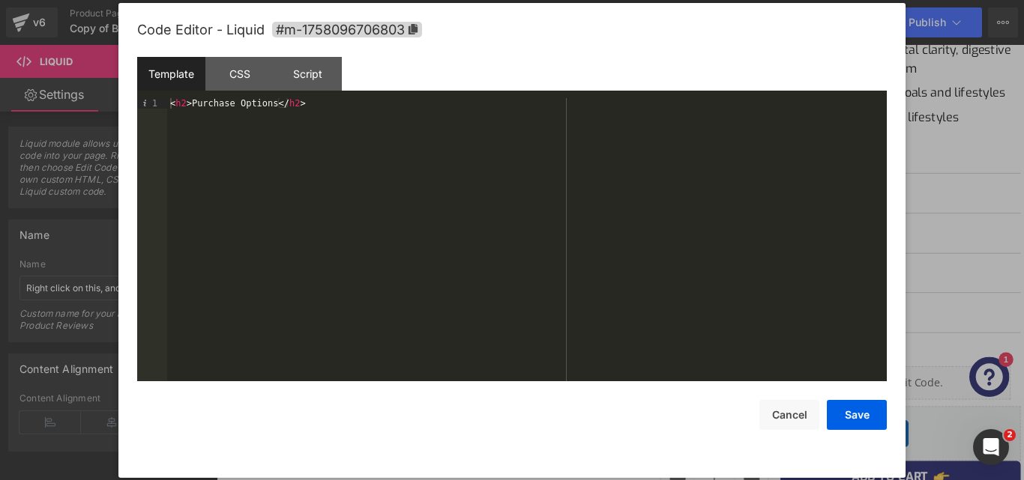
click at [394, 154] on div "< h2 > Purchase Options </ h2 >" at bounding box center [527, 250] width 720 height 304
click at [184, 105] on div "< h2 > Purchase Options </ h2 >" at bounding box center [527, 250] width 720 height 304
click at [290, 102] on div "< h3 > Purchase Options </ h2 >" at bounding box center [527, 250] width 720 height 304
click at [865, 417] on button "Save" at bounding box center [857, 415] width 60 height 30
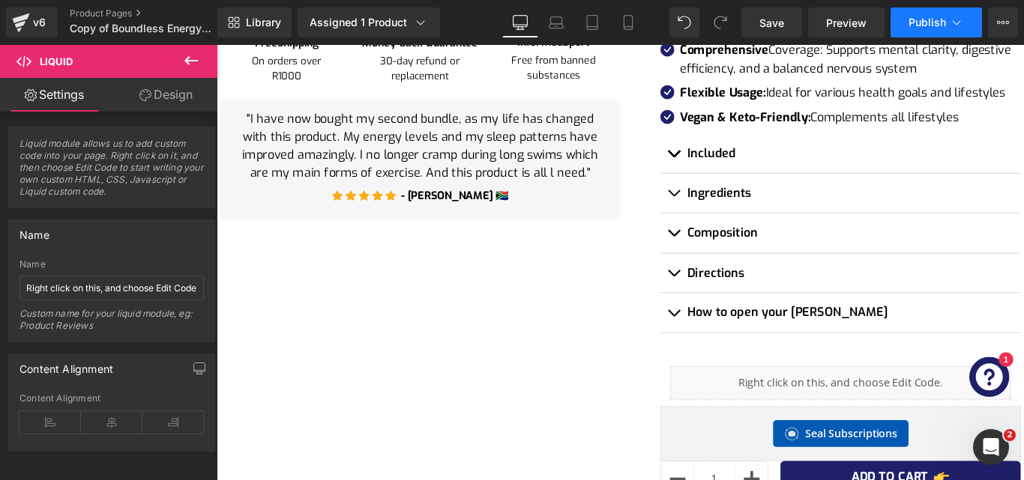
click at [924, 18] on span "Publish" at bounding box center [926, 22] width 37 height 12
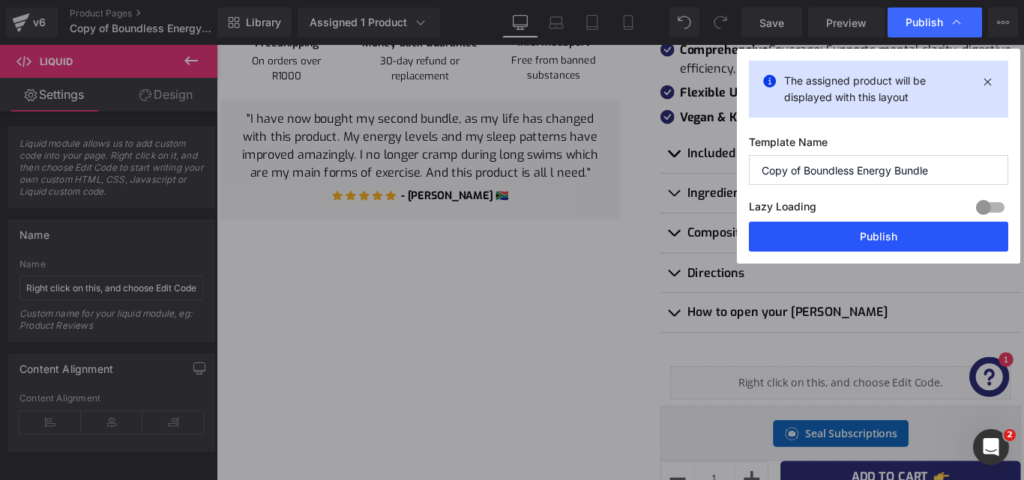
click at [866, 228] on button "Publish" at bounding box center [878, 237] width 259 height 30
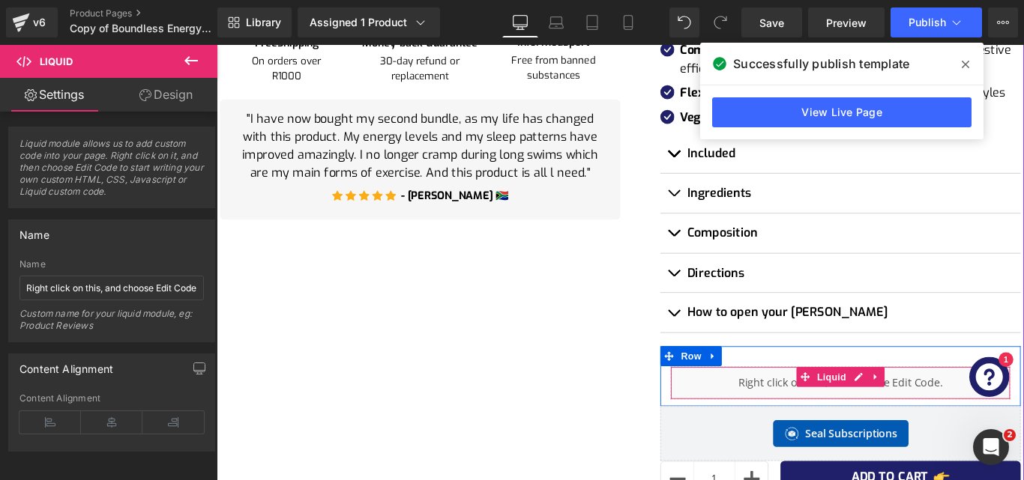
click at [921, 423] on div "Liquid" at bounding box center [917, 424] width 382 height 37
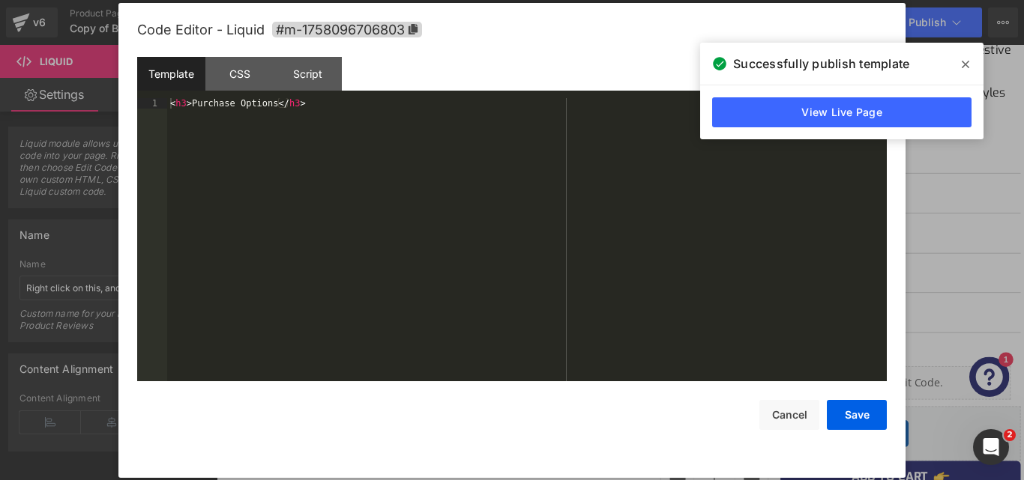
click at [389, 169] on div "< h3 > Purchase Options </ h3 >" at bounding box center [527, 250] width 720 height 304
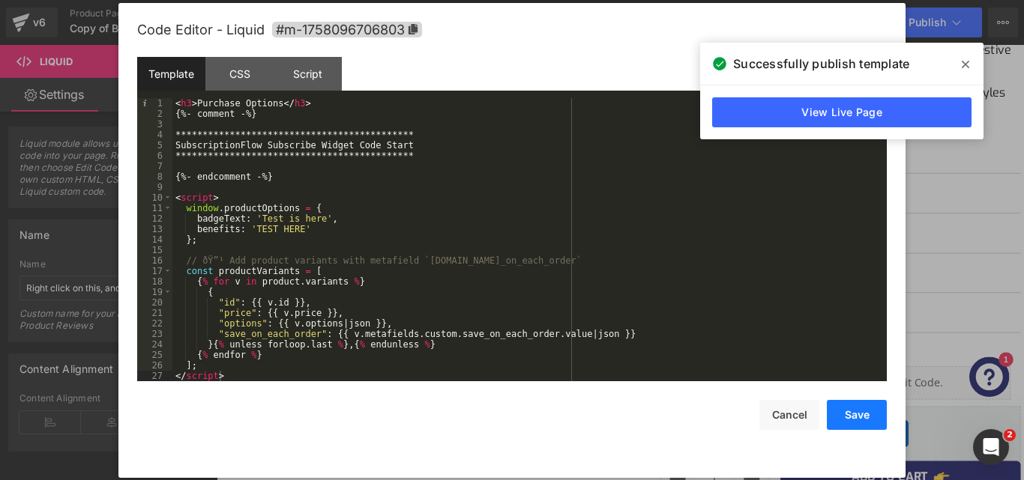
click at [857, 419] on button "Save" at bounding box center [857, 415] width 60 height 30
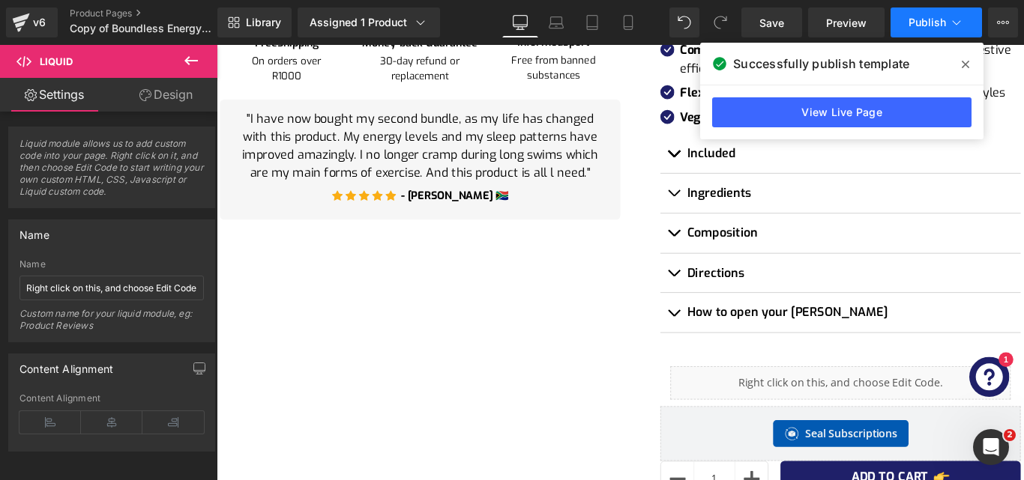
click at [923, 25] on span "Publish" at bounding box center [926, 22] width 37 height 12
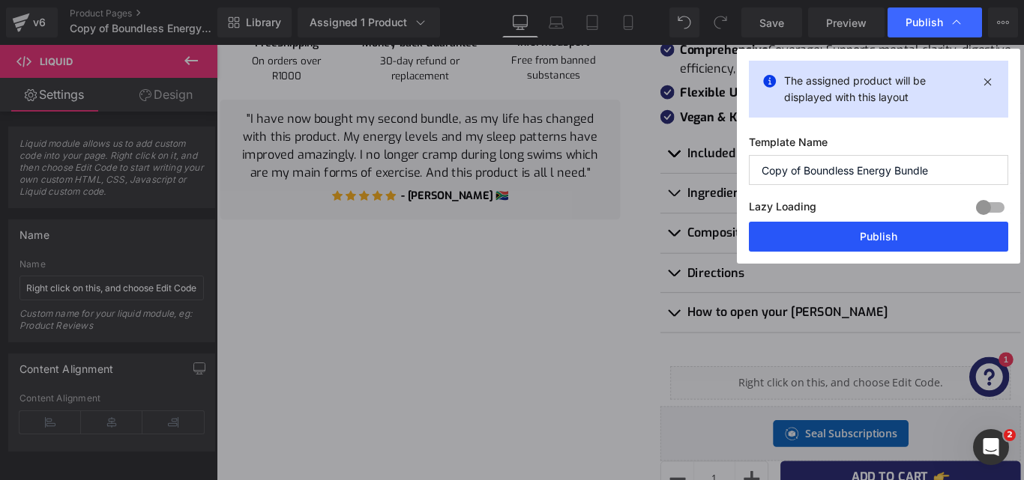
click at [875, 242] on button "Publish" at bounding box center [878, 237] width 259 height 30
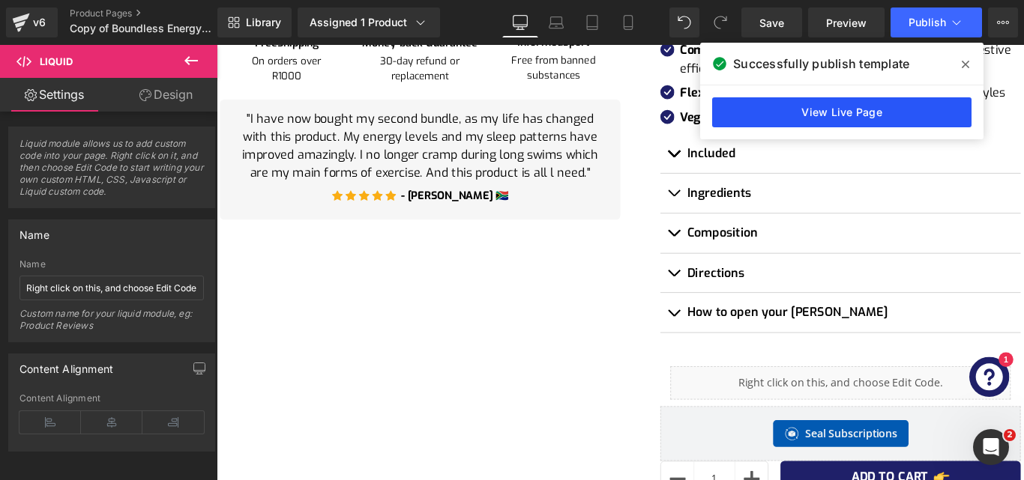
click at [847, 103] on link "View Live Page" at bounding box center [841, 112] width 259 height 30
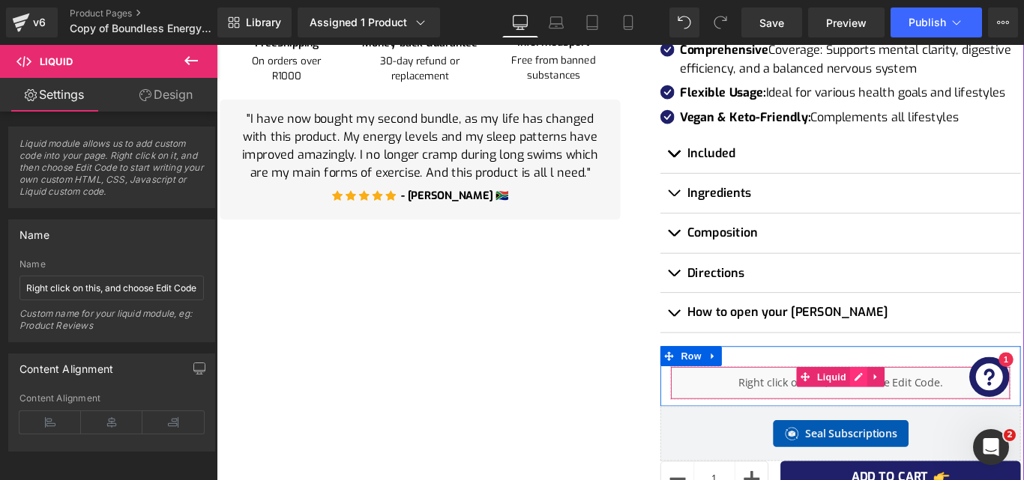
click at [926, 419] on div "Liquid" at bounding box center [917, 424] width 382 height 37
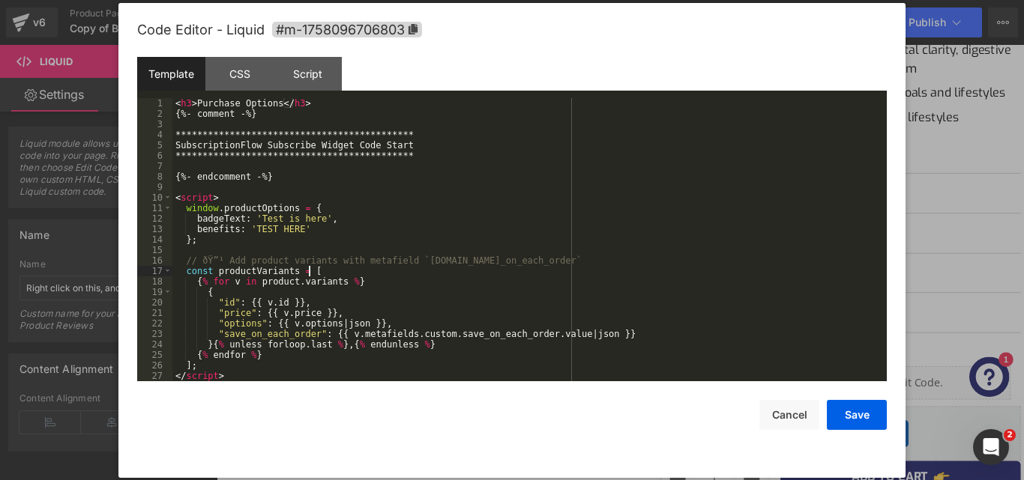
click at [452, 269] on div "**********" at bounding box center [529, 250] width 714 height 304
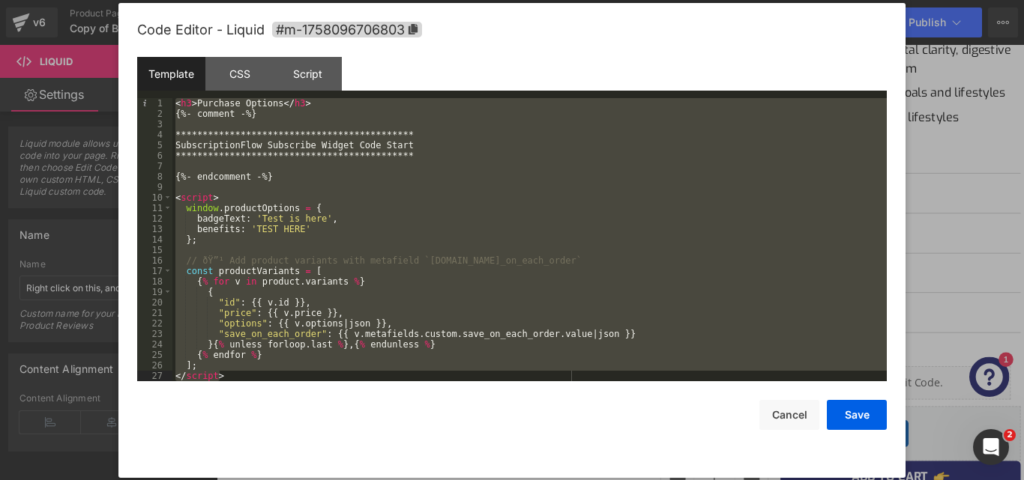
scroll to position [3127, 0]
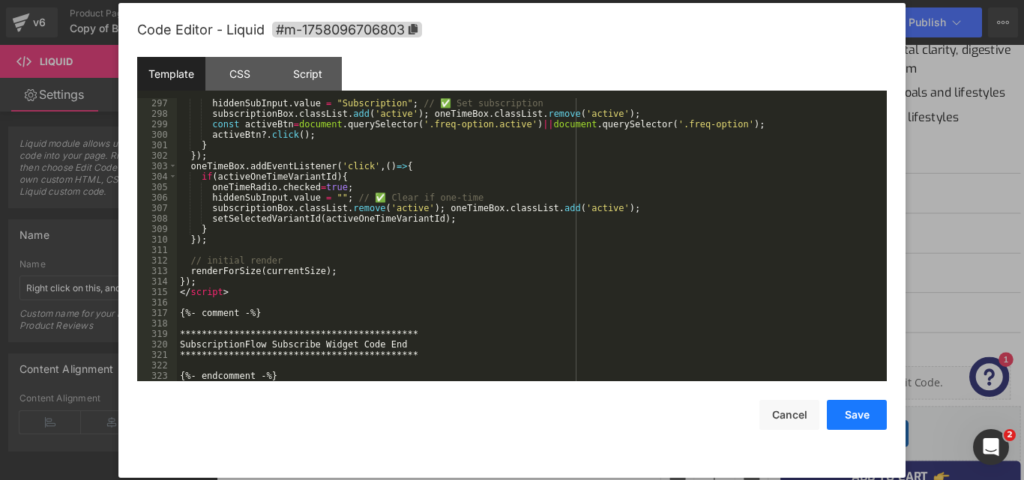
click at [864, 415] on button "Save" at bounding box center [857, 415] width 60 height 30
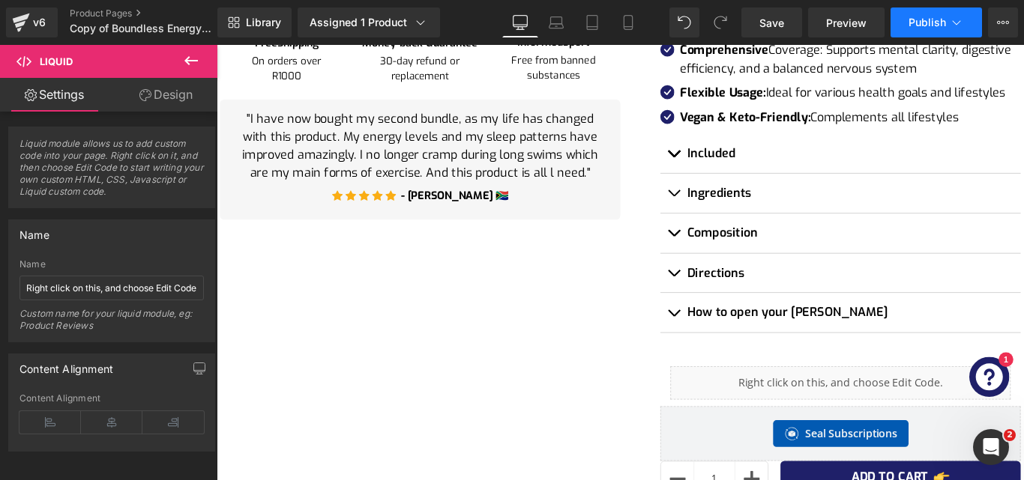
click at [921, 27] on span "Publish" at bounding box center [926, 22] width 37 height 12
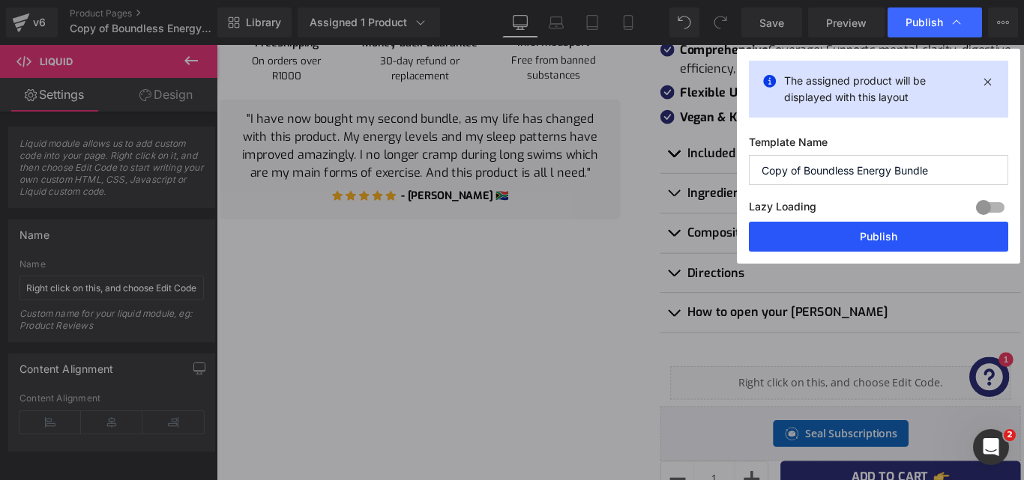
click at [886, 232] on button "Publish" at bounding box center [878, 237] width 259 height 30
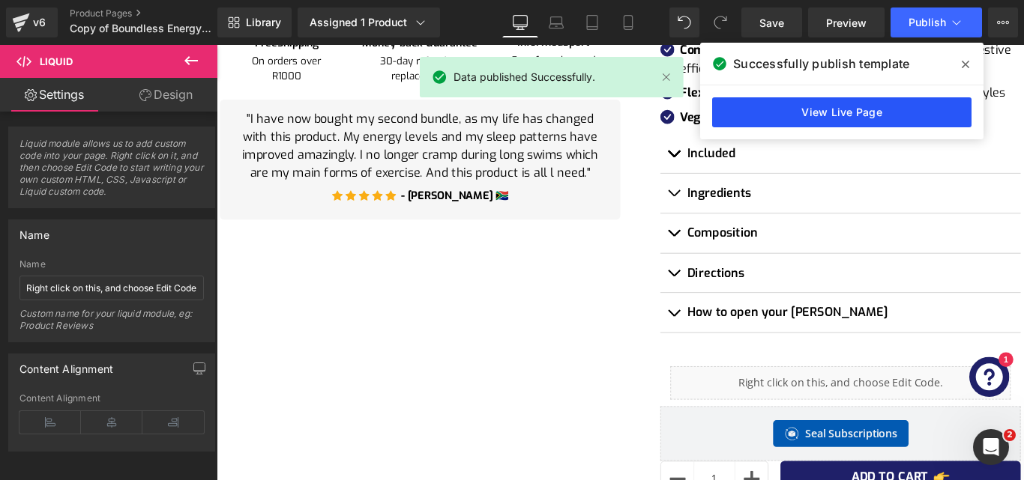
click at [834, 118] on link "View Live Page" at bounding box center [841, 112] width 259 height 30
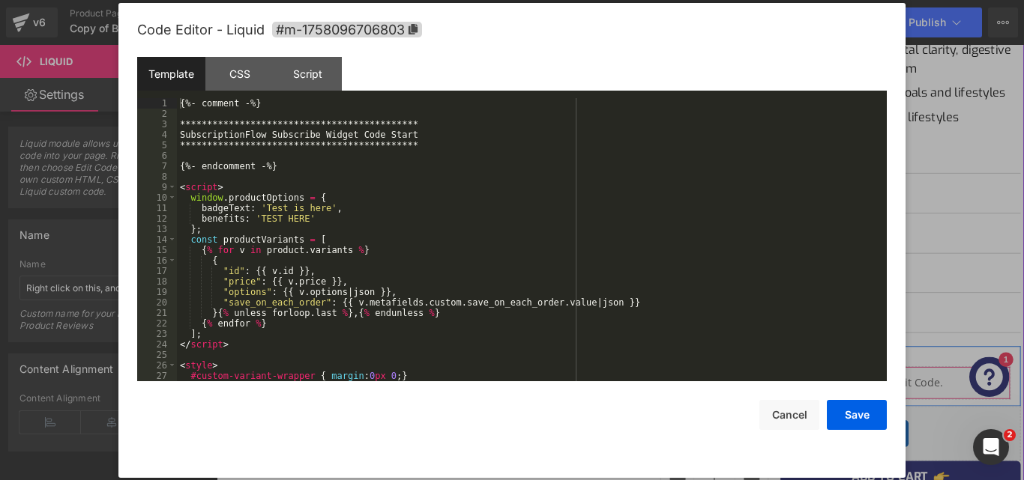
click at [940, 423] on link at bounding box center [937, 418] width 19 height 22
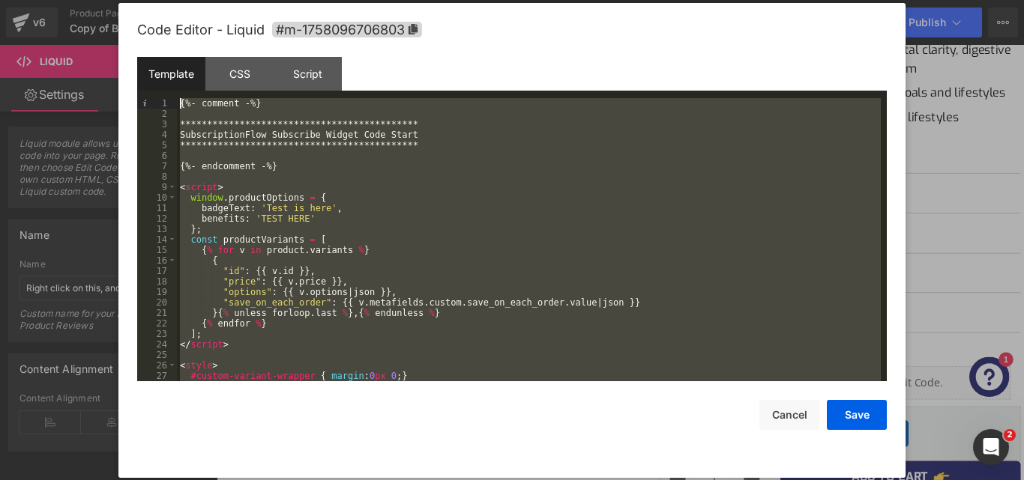
scroll to position [0, 0]
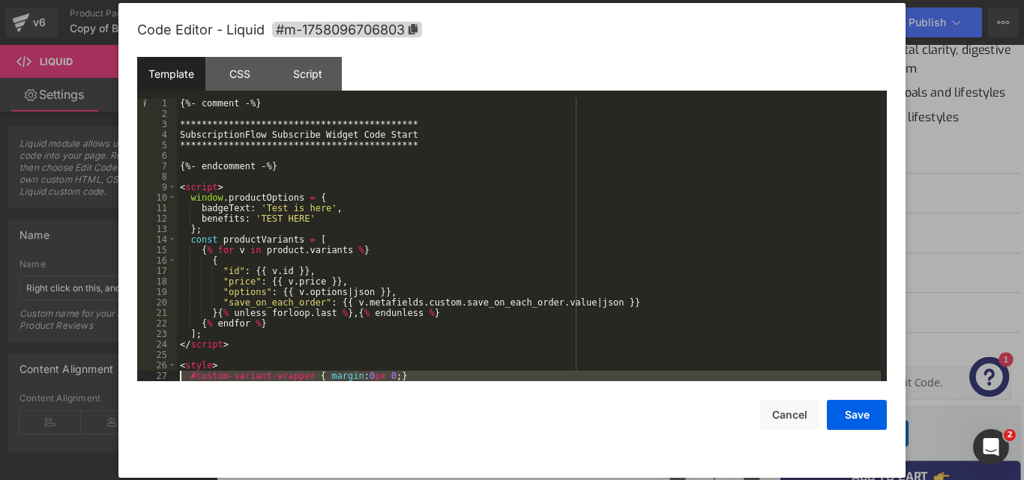
drag, startPoint x: 228, startPoint y: 146, endPoint x: 165, endPoint y: 379, distance: 241.5
click at [165, 379] on pre "**********" at bounding box center [512, 239] width 750 height 283
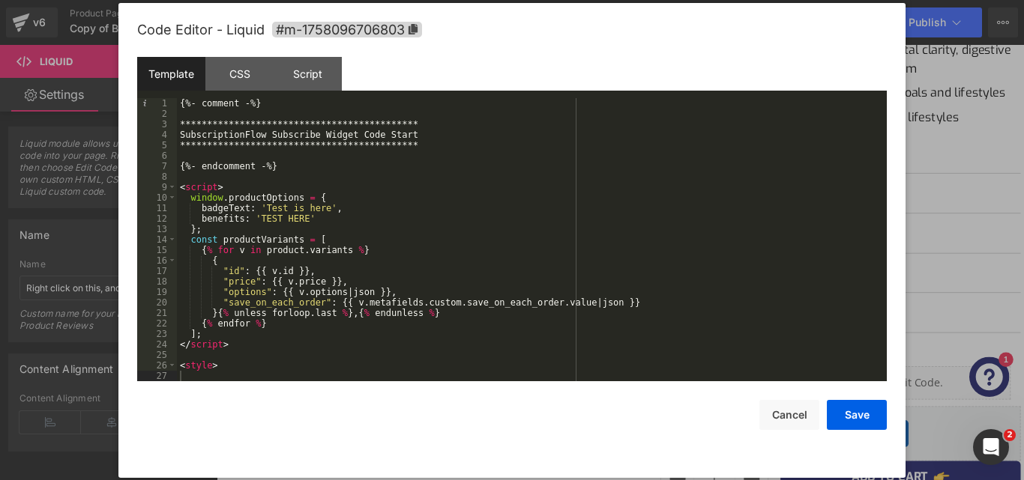
click at [244, 91] on div "Template CSS Script Data" at bounding box center [512, 77] width 750 height 41
click at [246, 81] on div "CSS" at bounding box center [239, 74] width 68 height 34
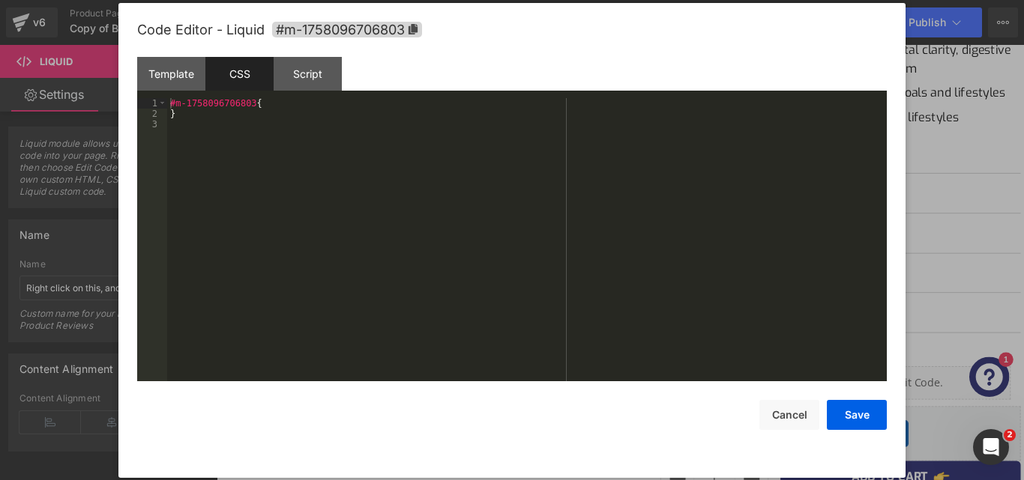
click at [249, 139] on div "#m-1758096706803 { }" at bounding box center [527, 250] width 720 height 304
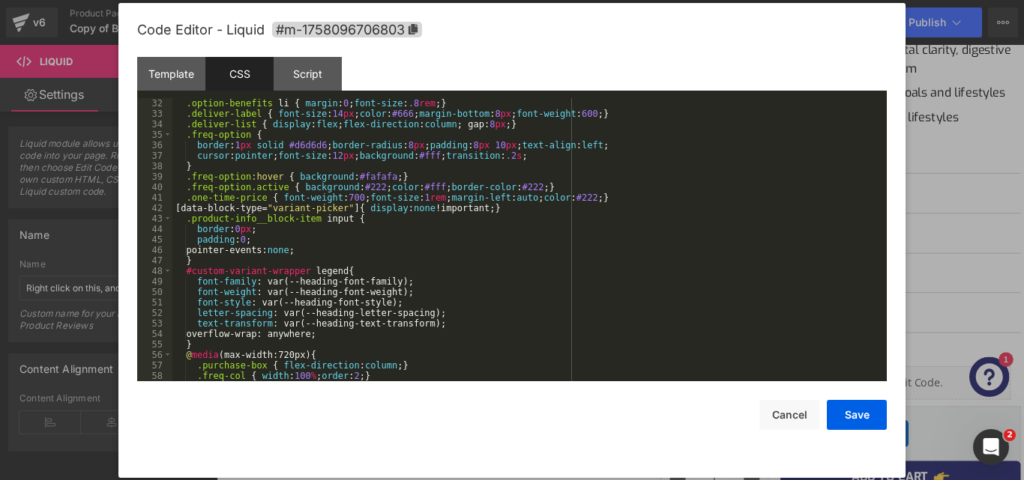
scroll to position [336, 0]
click at [176, 77] on div "Template" at bounding box center [171, 74] width 68 height 34
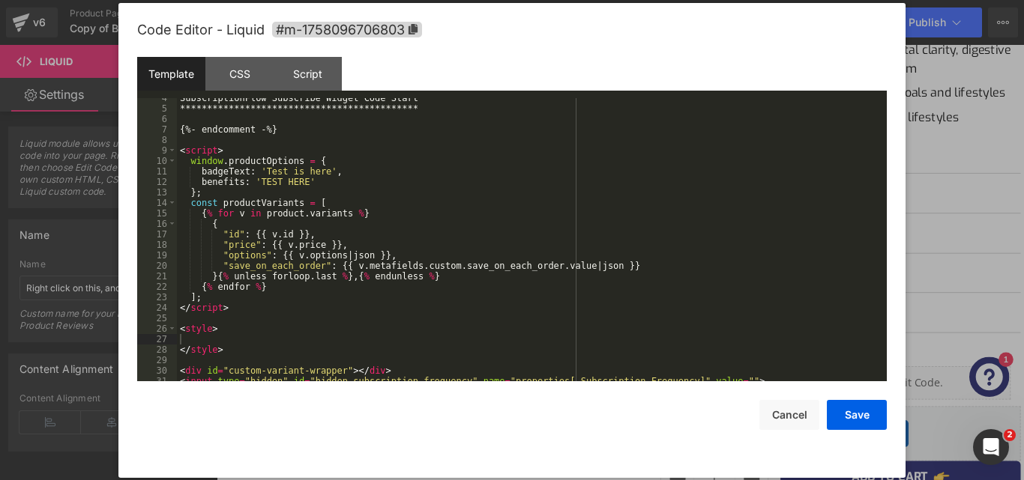
scroll to position [37, 0]
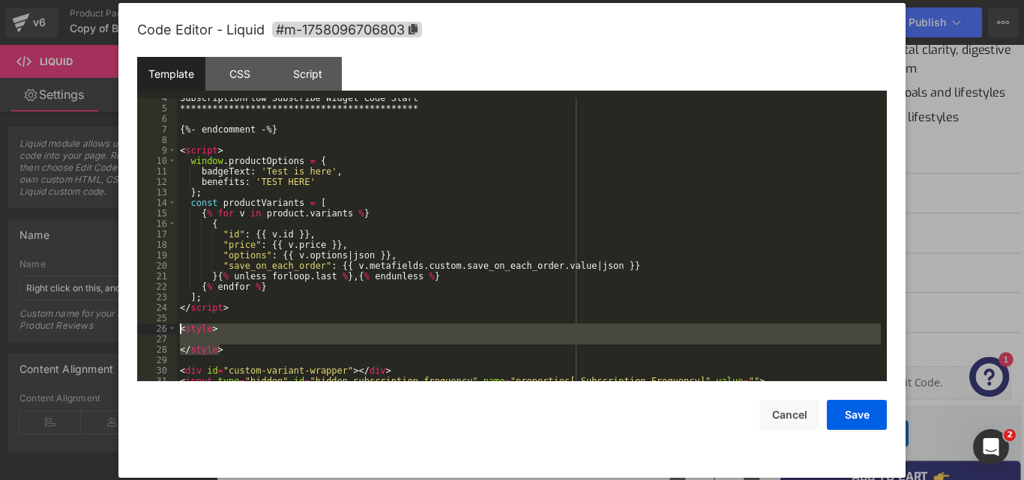
drag, startPoint x: 238, startPoint y: 352, endPoint x: 163, endPoint y: 325, distance: 79.7
click at [163, 325] on pre "**********" at bounding box center [512, 239] width 750 height 283
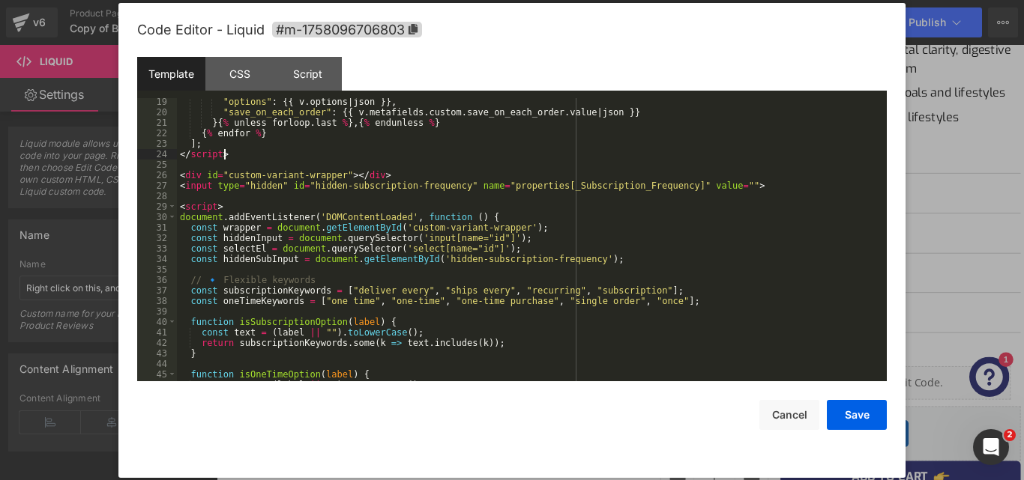
scroll to position [190, 0]
click at [173, 218] on span at bounding box center [172, 217] width 8 height 10
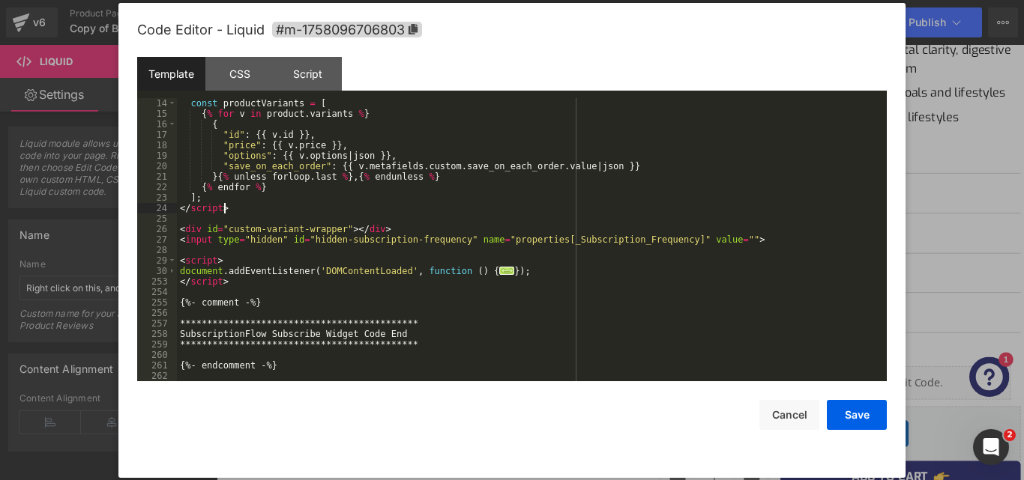
scroll to position [136, 0]
click at [172, 271] on span at bounding box center [172, 271] width 8 height 10
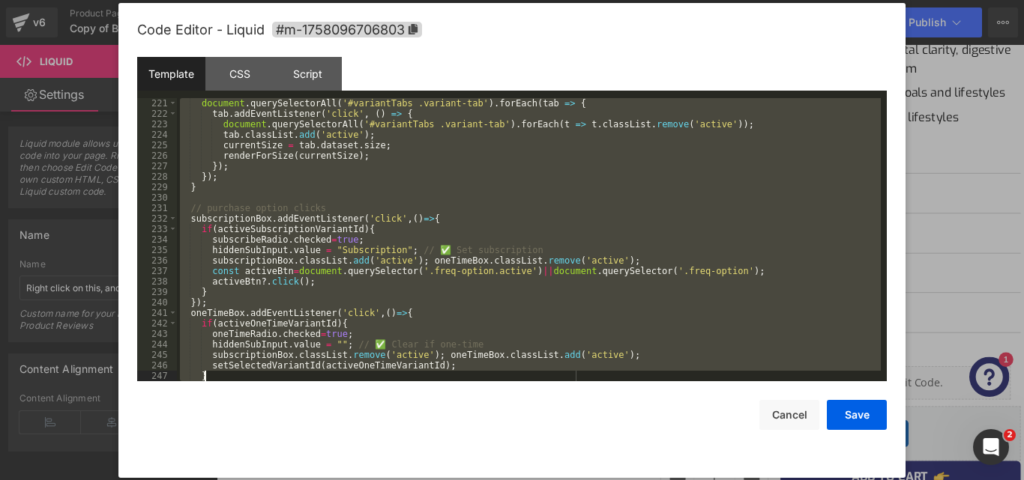
scroll to position [2476, 0]
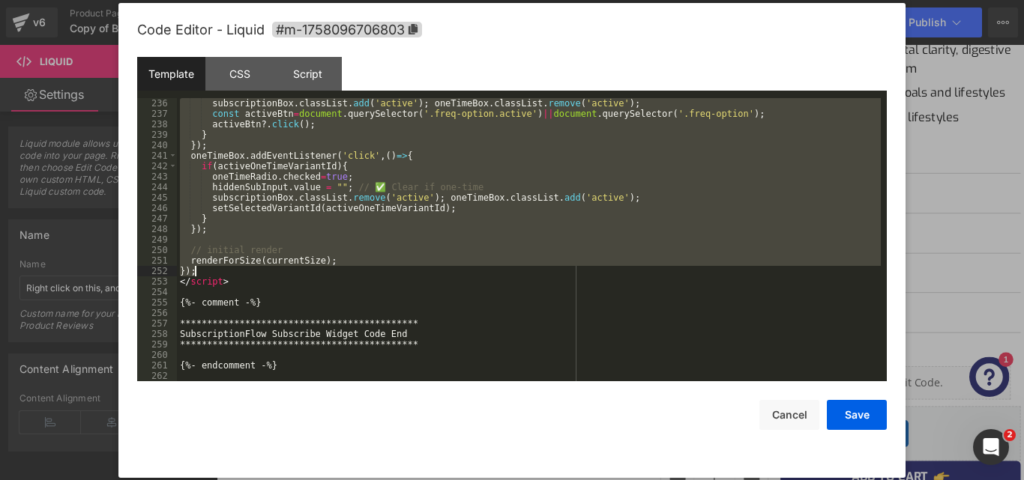
drag, startPoint x: 178, startPoint y: 271, endPoint x: 293, endPoint y: 268, distance: 114.7
click at [293, 268] on div "**********" at bounding box center [529, 250] width 704 height 304
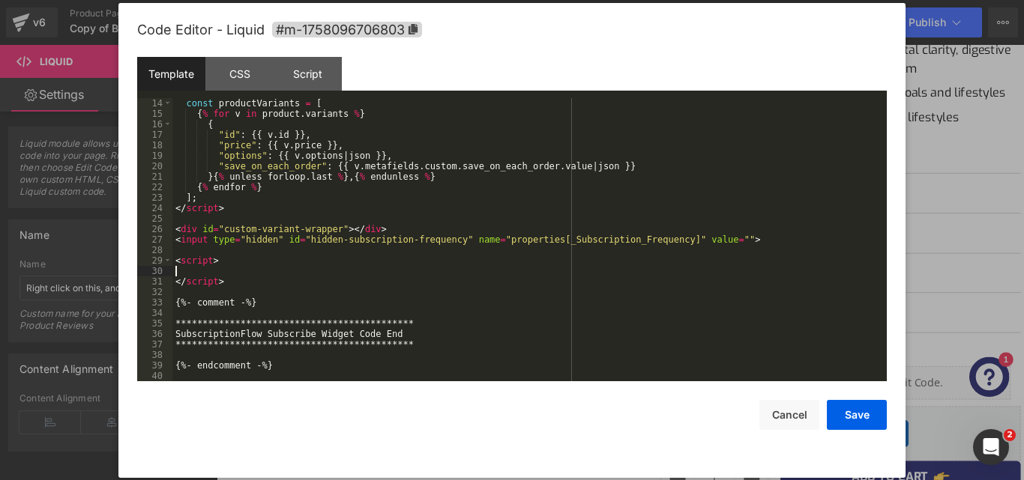
scroll to position [136, 0]
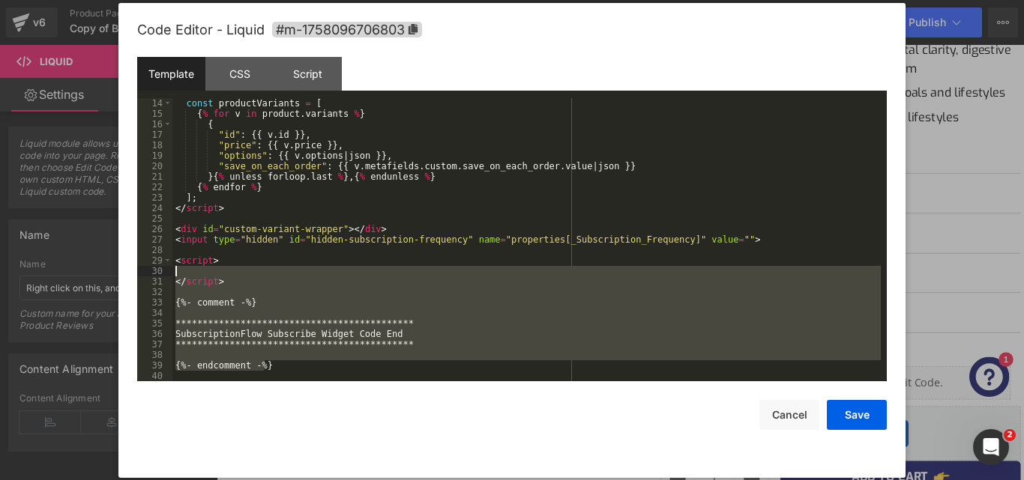
drag, startPoint x: 280, startPoint y: 370, endPoint x: 169, endPoint y: 267, distance: 151.7
click at [169, 267] on pre "**********" at bounding box center [512, 239] width 750 height 283
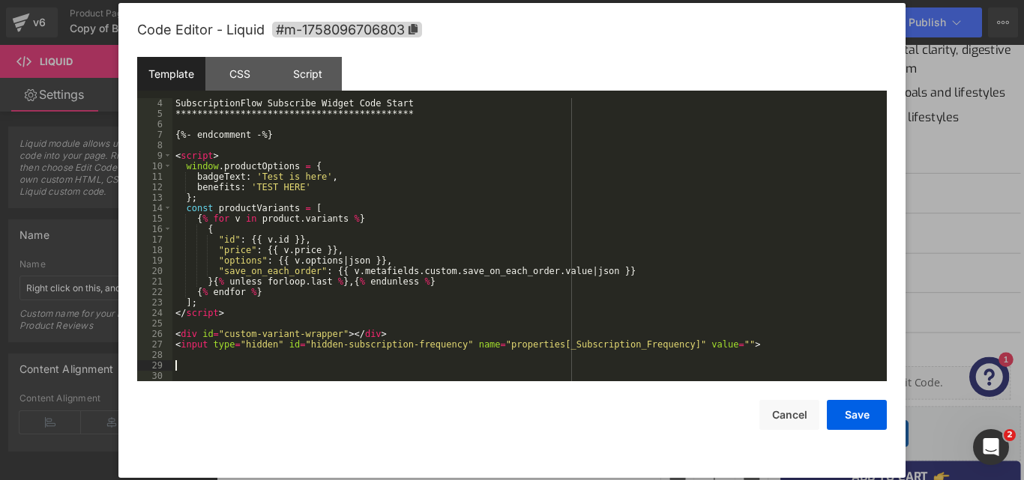
scroll to position [21, 0]
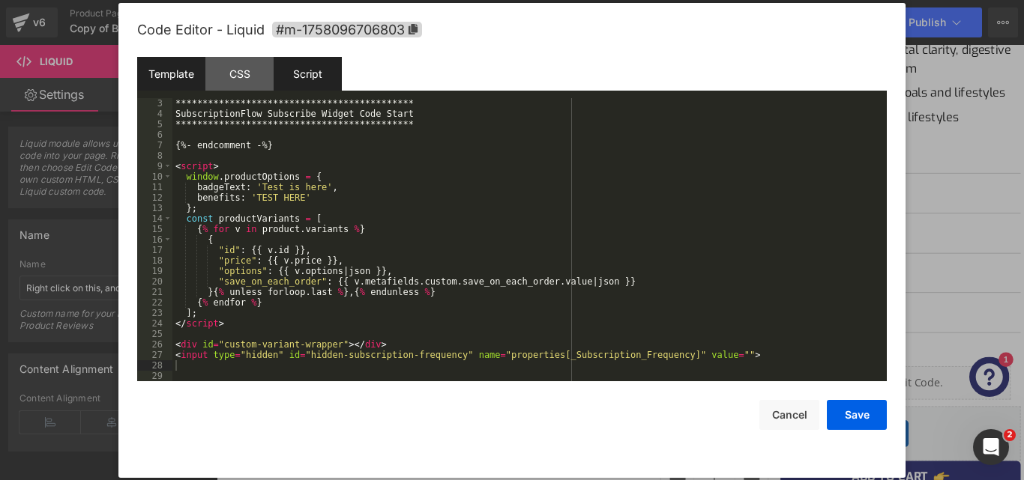
click at [308, 68] on div "Script" at bounding box center [308, 74] width 68 height 34
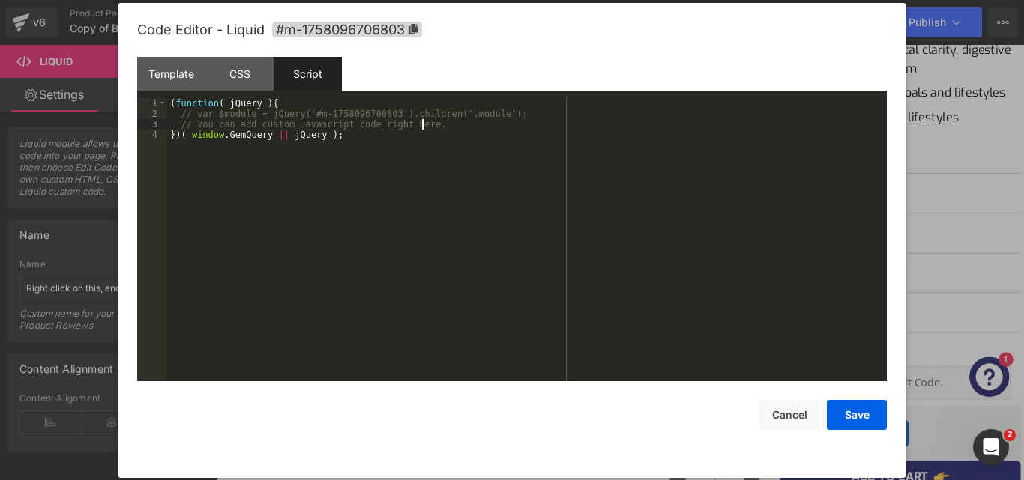
click at [449, 126] on div "( function ( jQuery ) { // var $module = jQuery('#m-1758096706803').children('.…" at bounding box center [527, 250] width 720 height 304
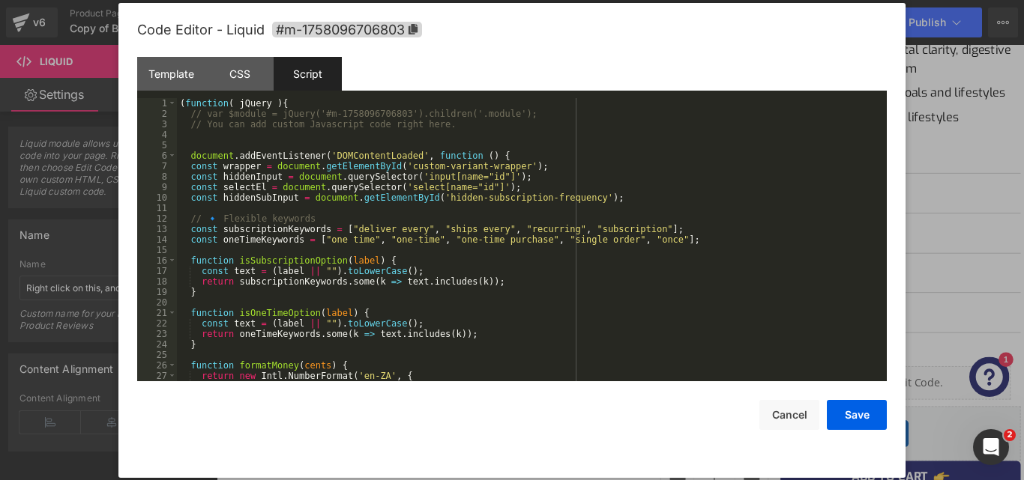
scroll to position [0, 0]
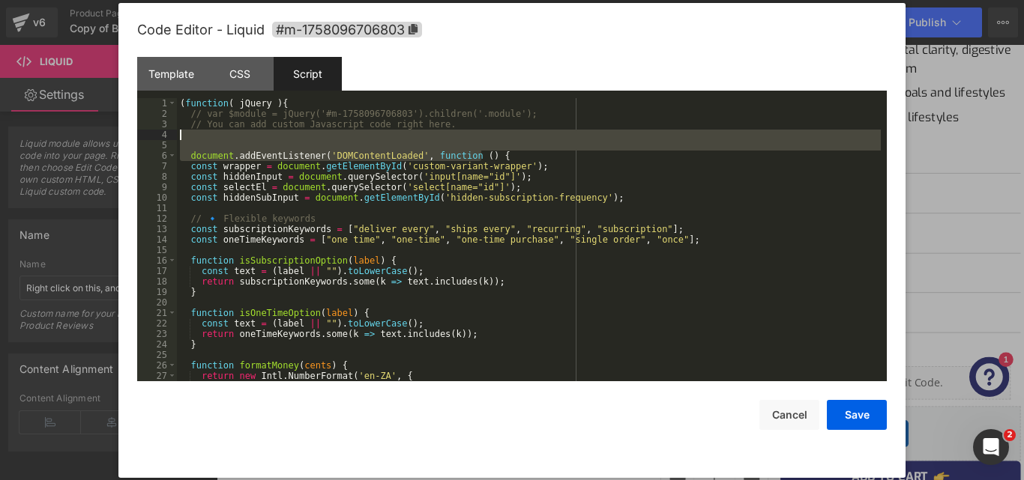
drag, startPoint x: 490, startPoint y: 160, endPoint x: 170, endPoint y: 130, distance: 321.5
click at [170, 130] on pre "1 2 3 4 5 6 7 8 9 10 11 12 13 14 15 16 17 18 19 20 21 22 23 24 25 26 27 28 ( fu…" at bounding box center [512, 239] width 750 height 283
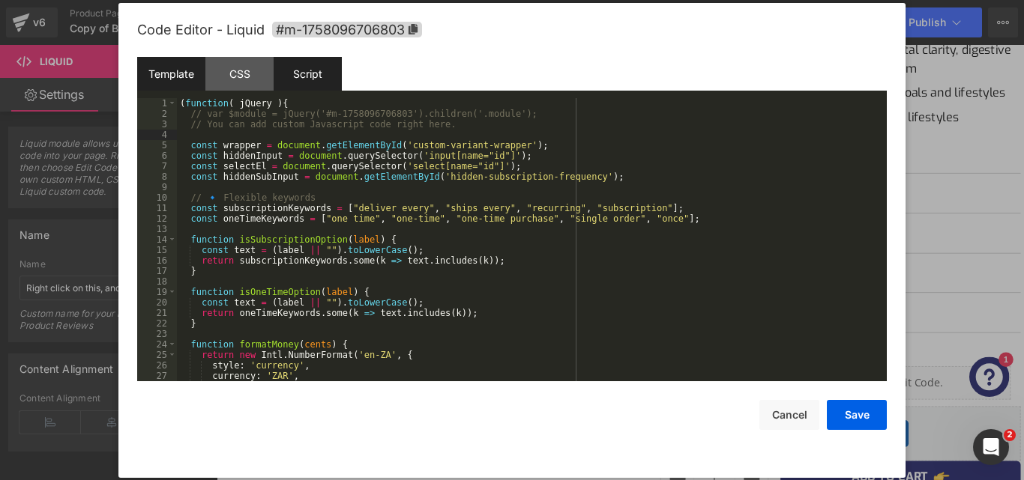
click at [188, 70] on div "Template" at bounding box center [171, 74] width 68 height 34
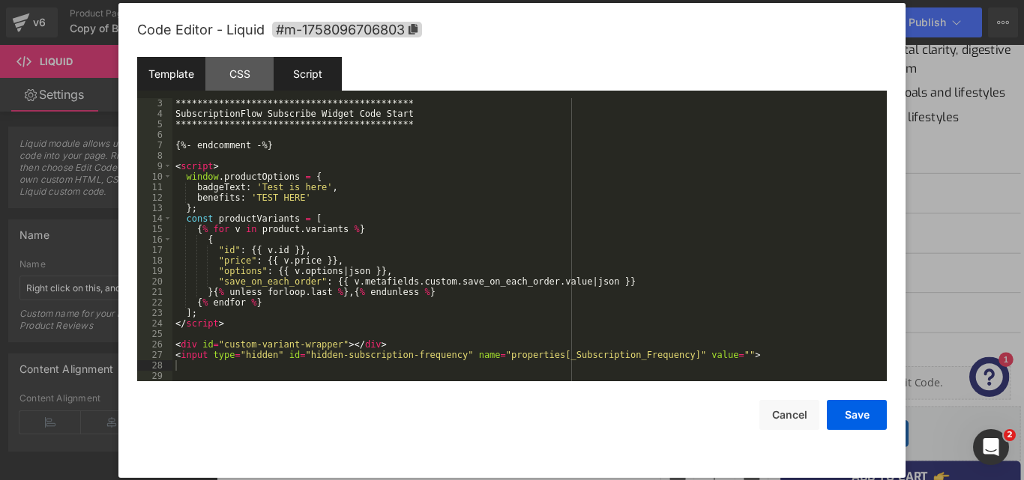
click at [304, 86] on div "Script" at bounding box center [308, 74] width 68 height 34
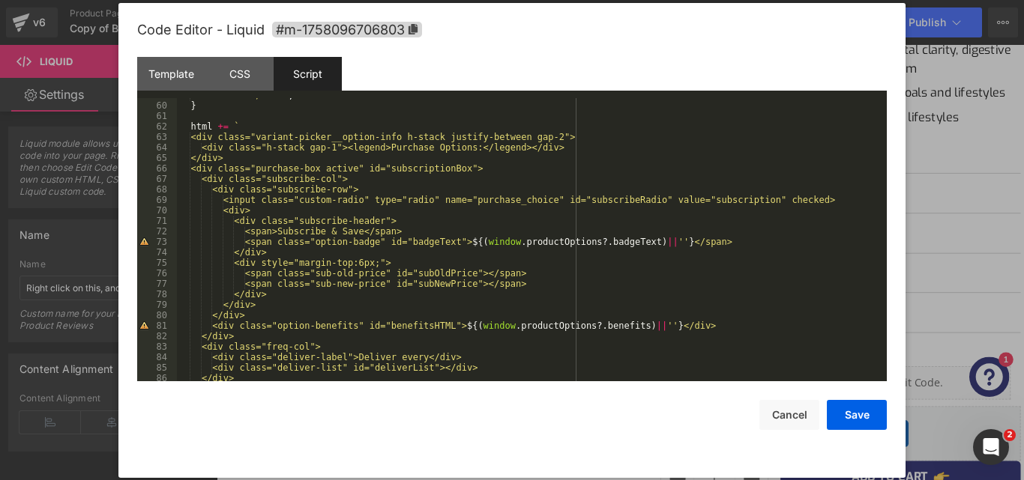
scroll to position [633, 0]
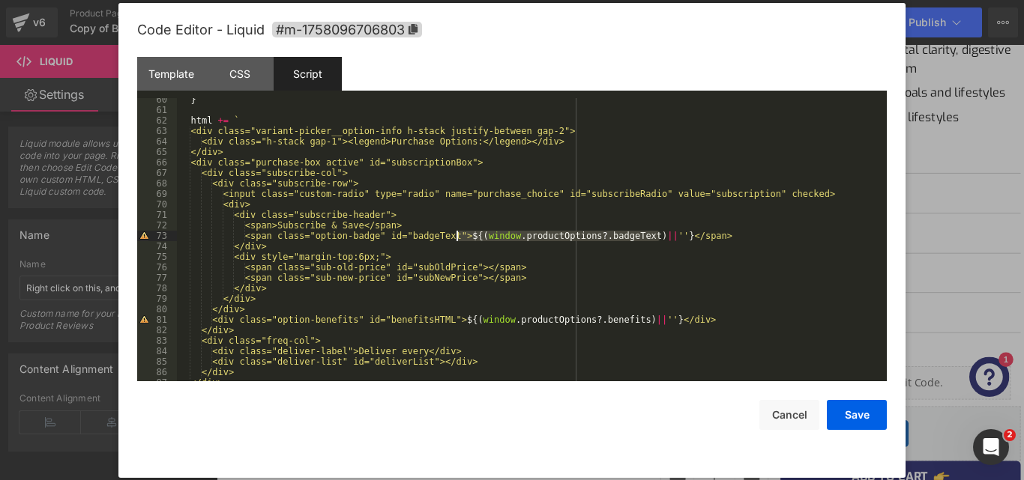
drag, startPoint x: 661, startPoint y: 235, endPoint x: 458, endPoint y: 234, distance: 203.1
click at [458, 234] on div "} html += ` <div class="variant-picker__option-info h-stack justify-between gap…" at bounding box center [529, 246] width 704 height 304
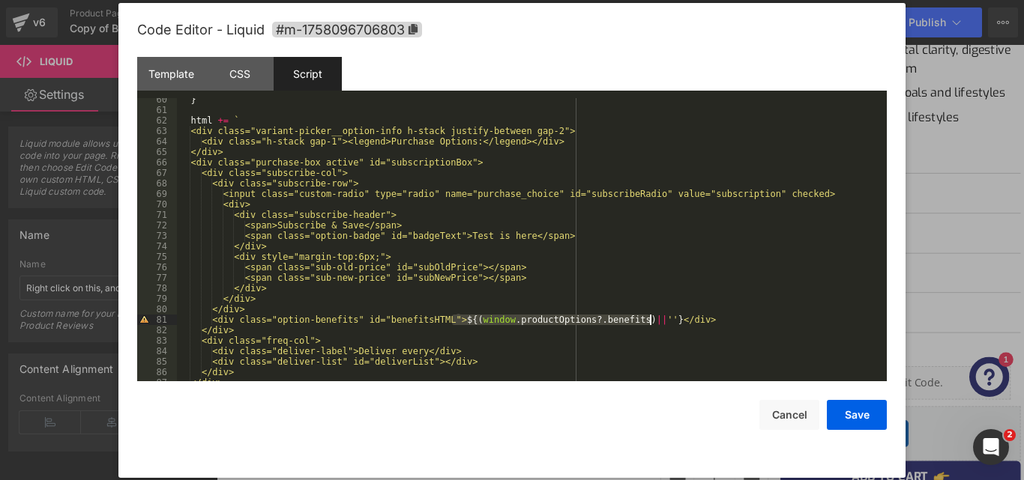
drag, startPoint x: 453, startPoint y: 319, endPoint x: 648, endPoint y: 322, distance: 195.7
click at [648, 322] on div "} html += ` <div class="variant-picker__option-info h-stack justify-between gap…" at bounding box center [529, 246] width 704 height 304
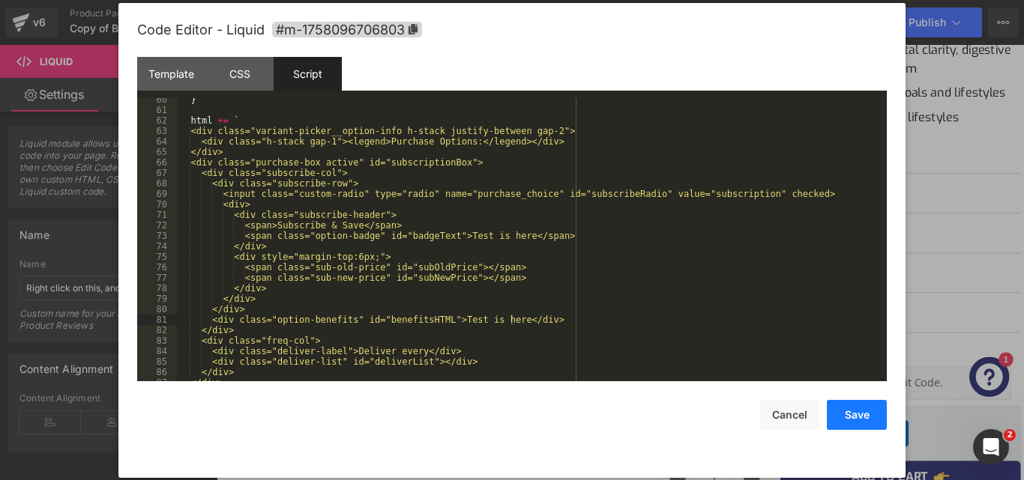
click at [862, 412] on button "Save" at bounding box center [857, 415] width 60 height 30
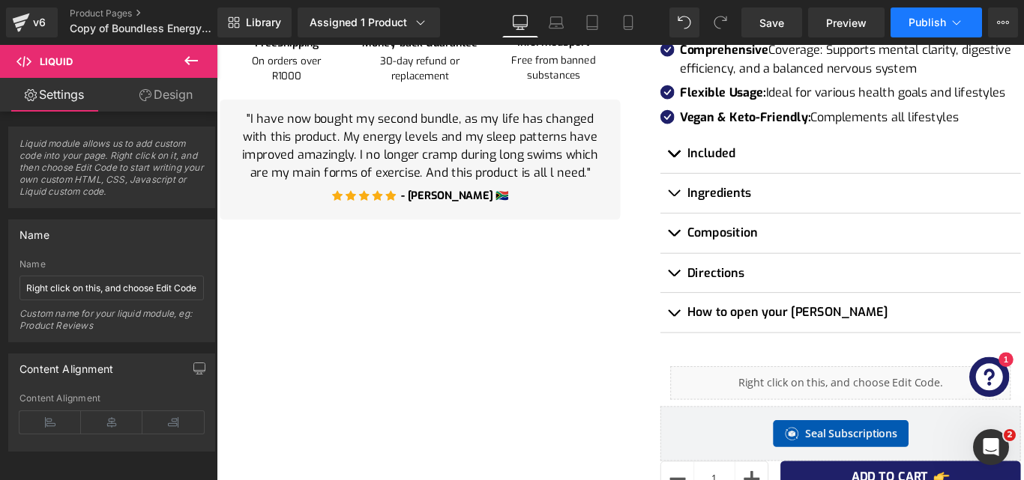
click at [937, 28] on button "Publish" at bounding box center [935, 22] width 91 height 30
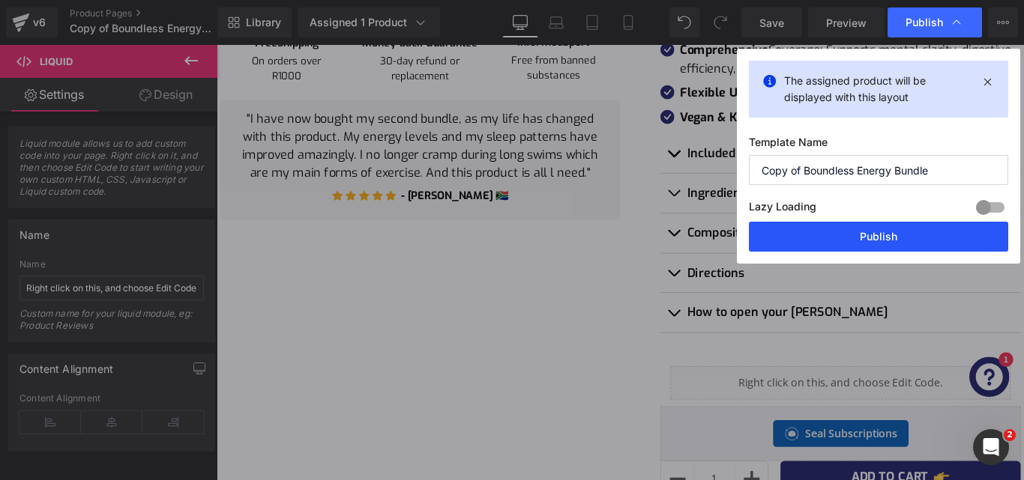
click at [875, 242] on button "Publish" at bounding box center [878, 237] width 259 height 30
